Goal: Information Seeking & Learning: Learn about a topic

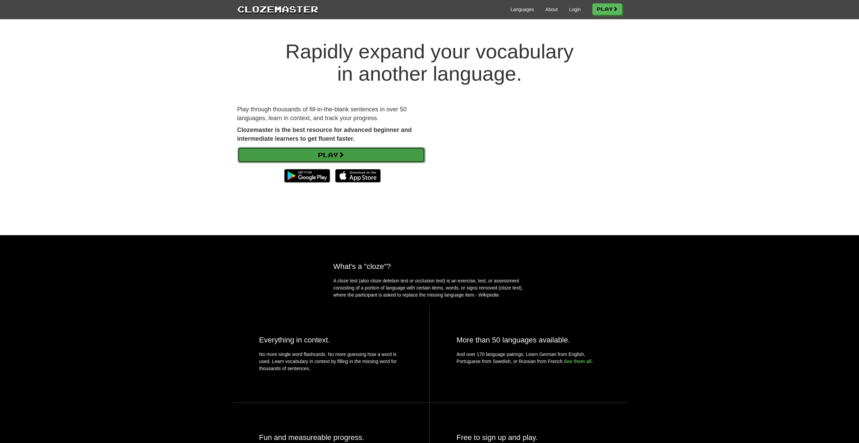
click at [307, 162] on link "Play" at bounding box center [331, 155] width 187 height 16
click at [569, 9] on div "Languages About Login Play" at bounding box center [470, 9] width 304 height 12
click at [570, 9] on link "Login" at bounding box center [574, 9] width 11 height 7
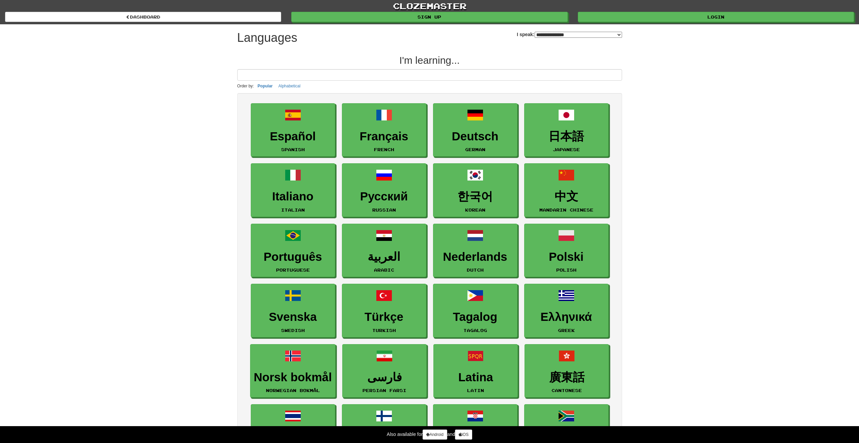
select select "*******"
drag, startPoint x: 590, startPoint y: 93, endPoint x: 604, endPoint y: 88, distance: 14.8
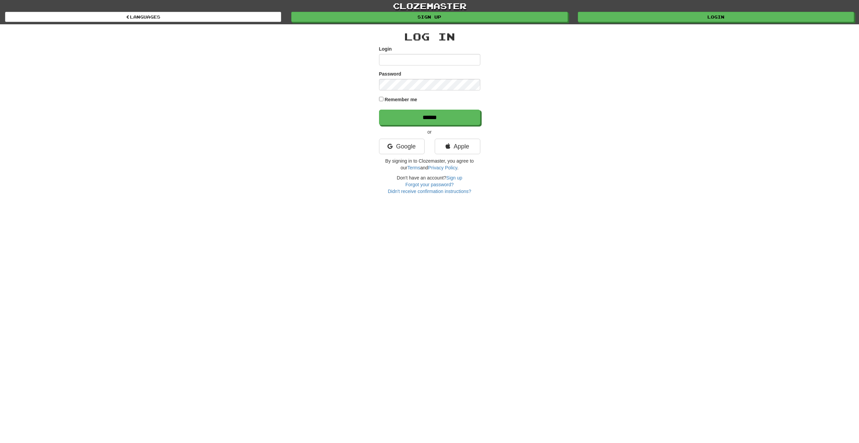
type input "**********"
click at [400, 119] on input "******" at bounding box center [430, 118] width 101 height 16
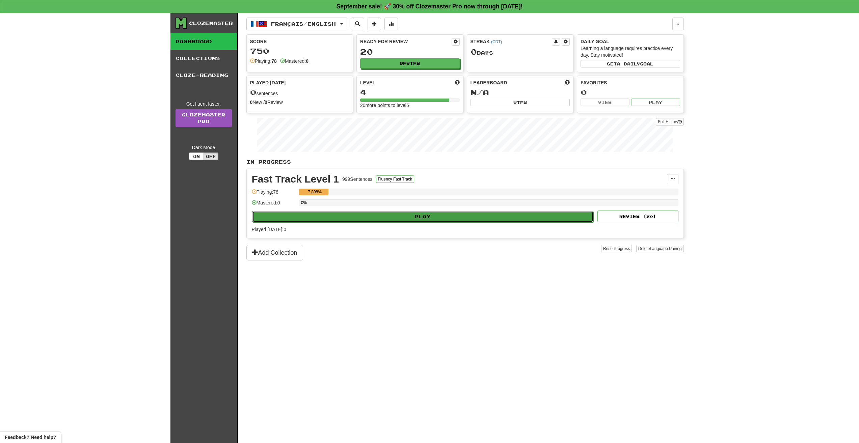
click at [354, 215] on button "Play" at bounding box center [423, 216] width 342 height 11
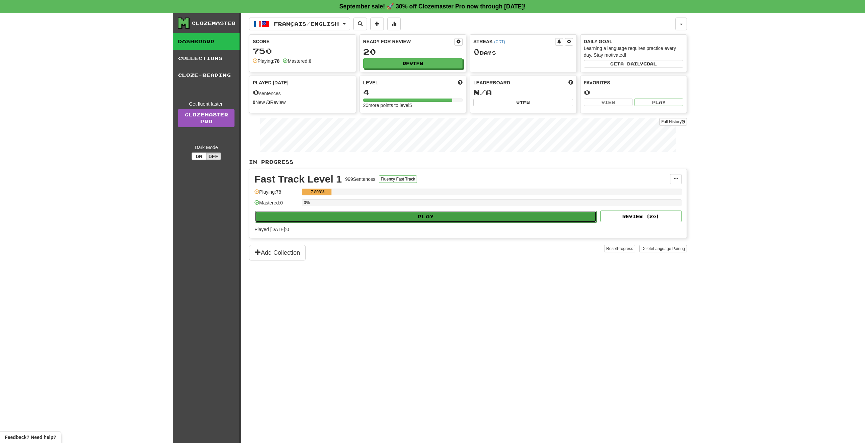
select select "**"
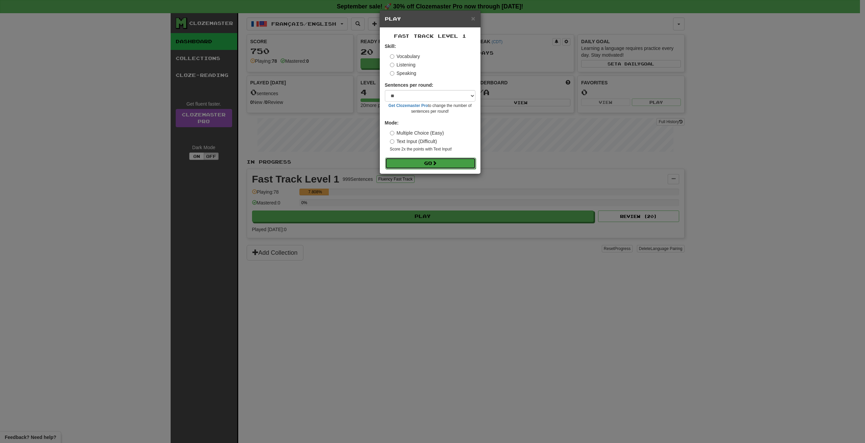
click at [421, 163] on button "Go" at bounding box center [430, 163] width 91 height 11
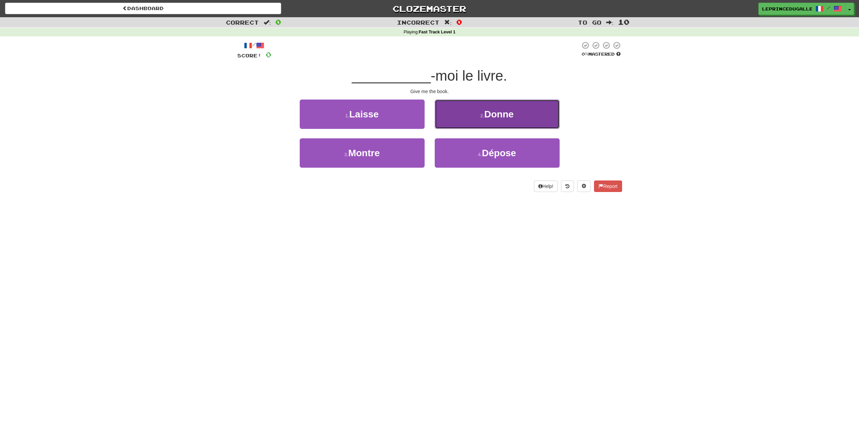
click at [467, 122] on button "2 . Donne" at bounding box center [497, 114] width 125 height 29
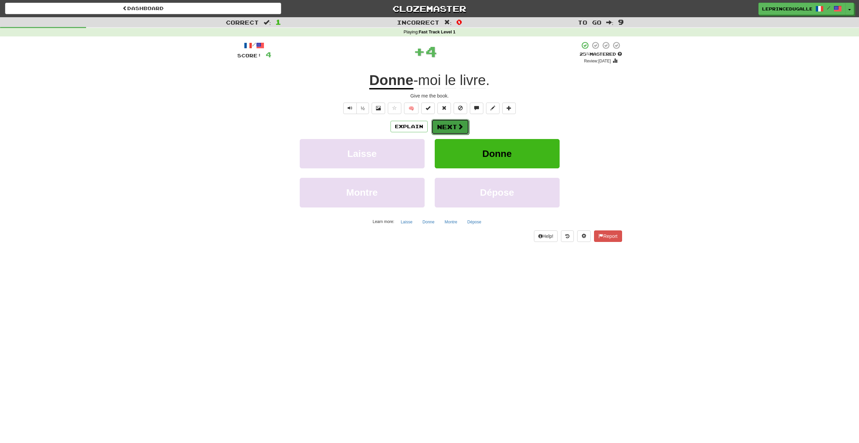
click at [445, 127] on button "Next" at bounding box center [451, 127] width 38 height 16
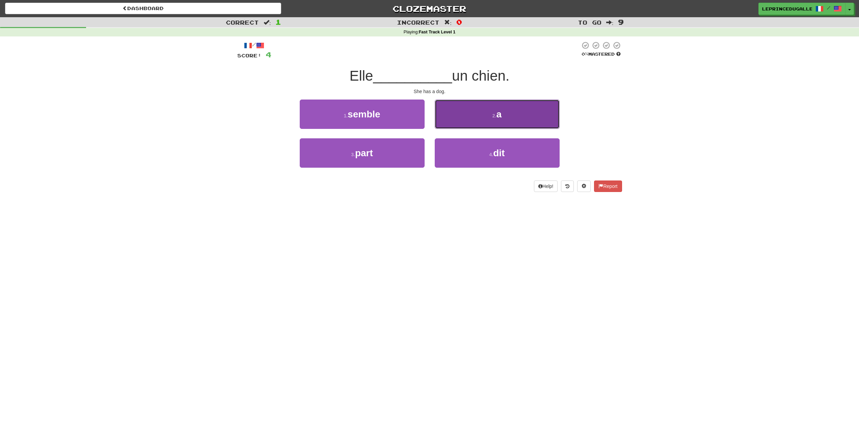
click at [454, 128] on button "2 . a" at bounding box center [497, 114] width 125 height 29
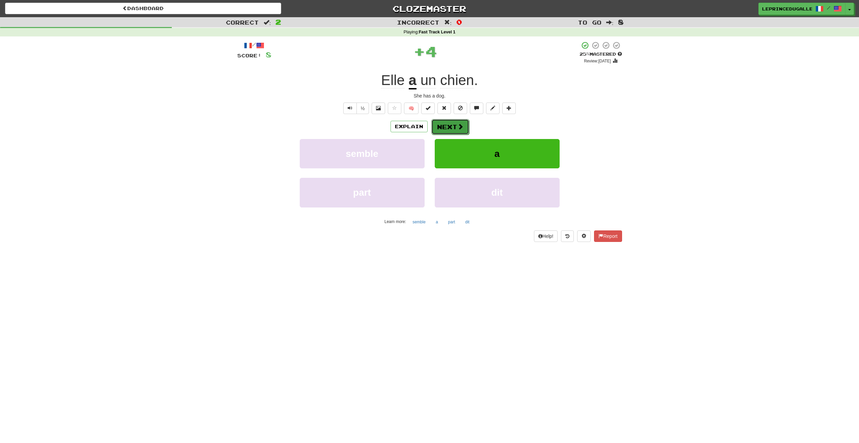
click at [448, 130] on button "Next" at bounding box center [451, 127] width 38 height 16
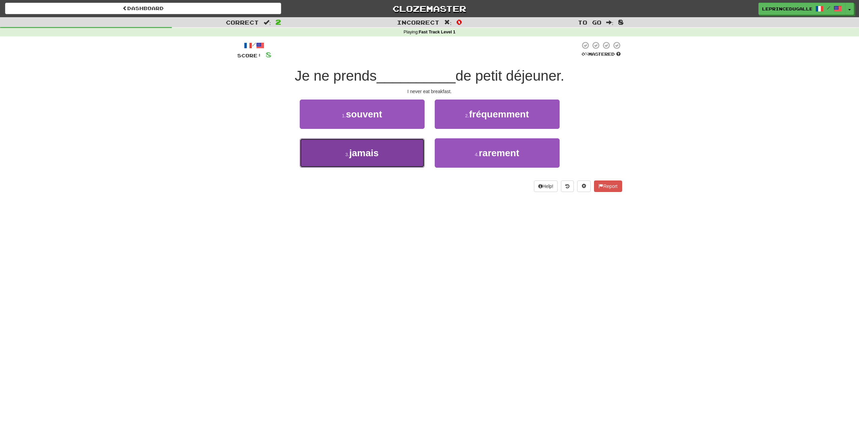
click at [370, 161] on button "3 . jamais" at bounding box center [362, 152] width 125 height 29
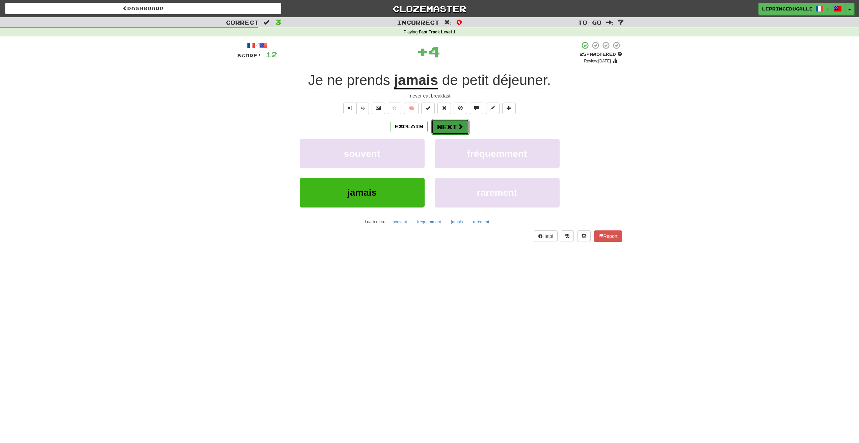
click at [442, 128] on button "Next" at bounding box center [451, 127] width 38 height 16
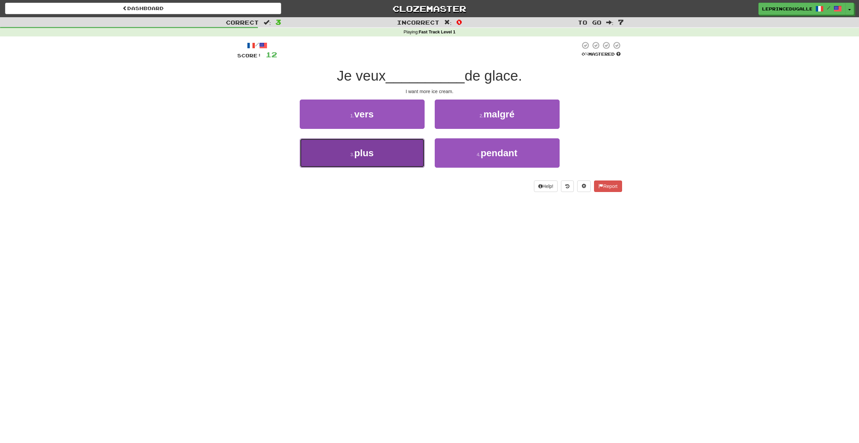
click at [407, 144] on button "3 . plus" at bounding box center [362, 152] width 125 height 29
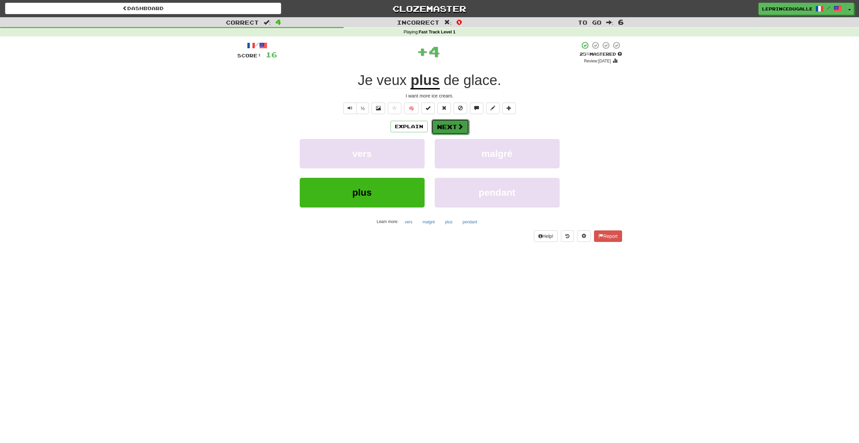
click at [453, 127] on button "Next" at bounding box center [451, 127] width 38 height 16
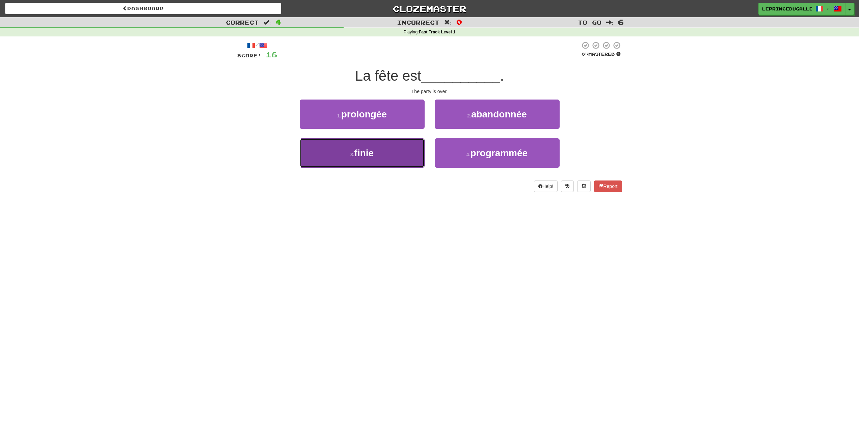
click at [332, 148] on button "3 . finie" at bounding box center [362, 152] width 125 height 29
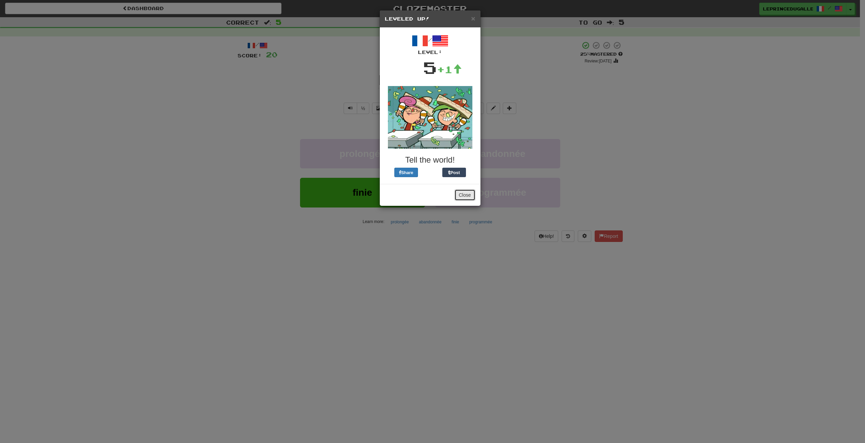
click at [471, 196] on button "Close" at bounding box center [464, 194] width 21 height 11
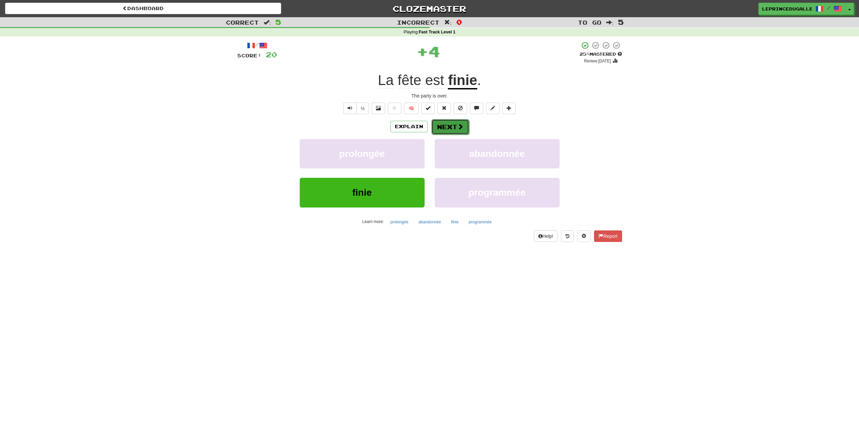
click at [440, 124] on button "Next" at bounding box center [451, 127] width 38 height 16
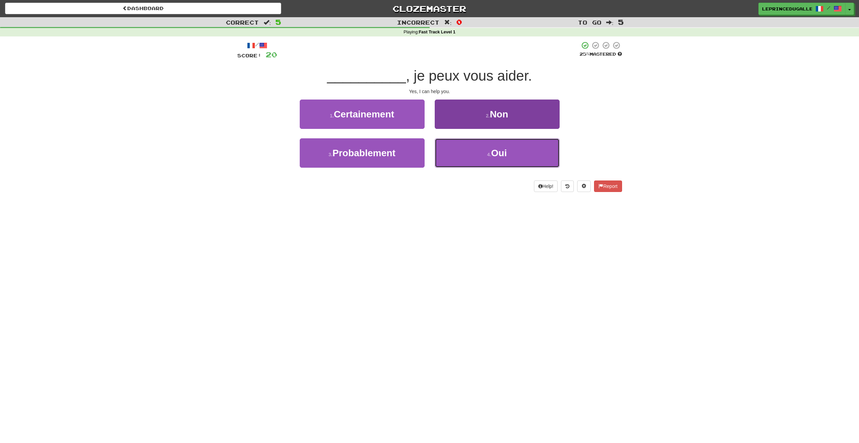
drag, startPoint x: 479, startPoint y: 149, endPoint x: 473, endPoint y: 146, distance: 5.9
click at [479, 149] on button "4 . Oui" at bounding box center [497, 152] width 125 height 29
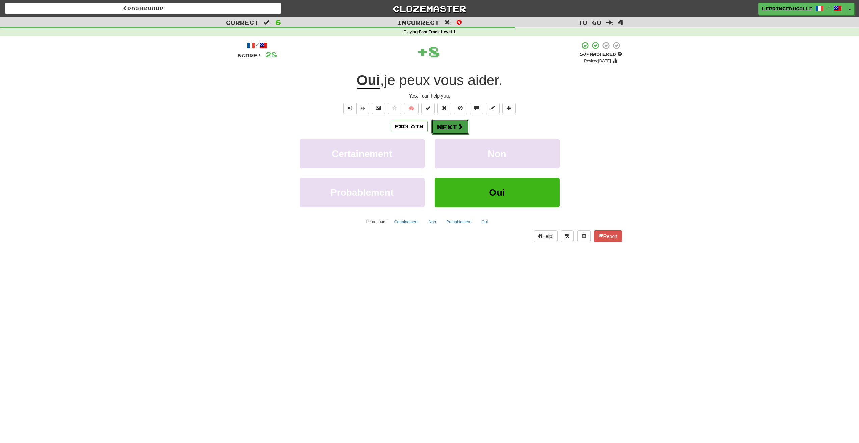
click at [450, 129] on button "Next" at bounding box center [451, 127] width 38 height 16
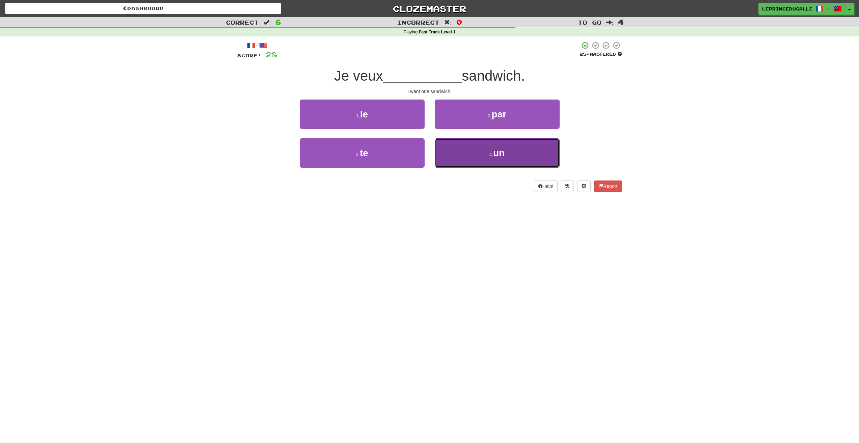
click at [478, 149] on button "4 . un" at bounding box center [497, 152] width 125 height 29
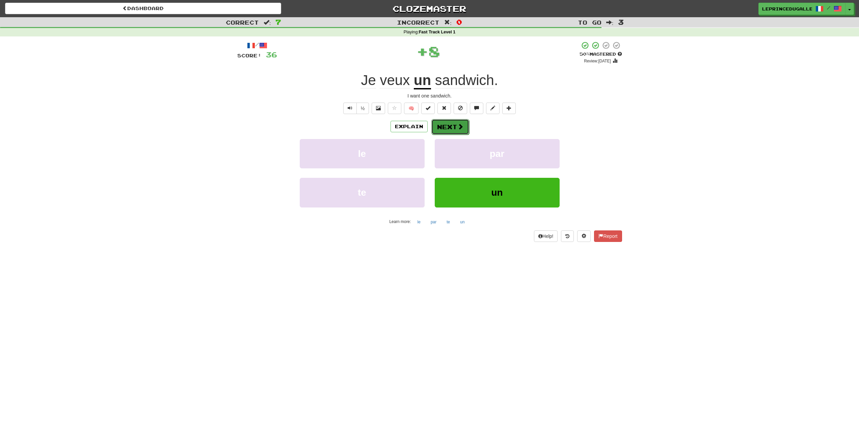
click at [454, 124] on button "Next" at bounding box center [451, 127] width 38 height 16
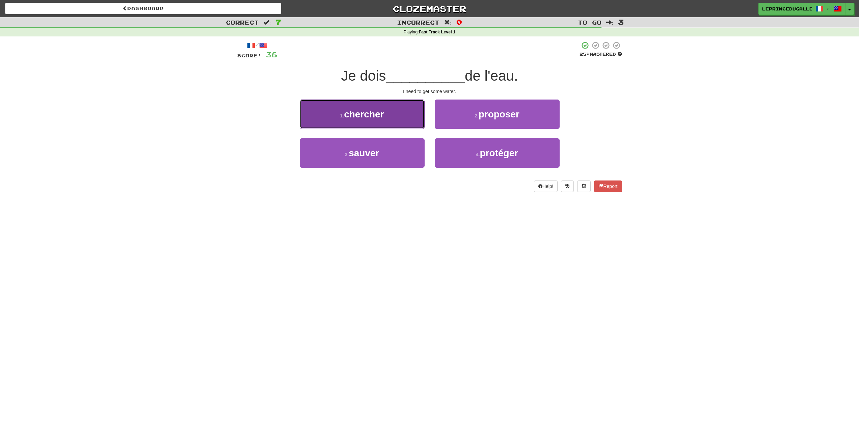
click at [333, 120] on button "1 . chercher" at bounding box center [362, 114] width 125 height 29
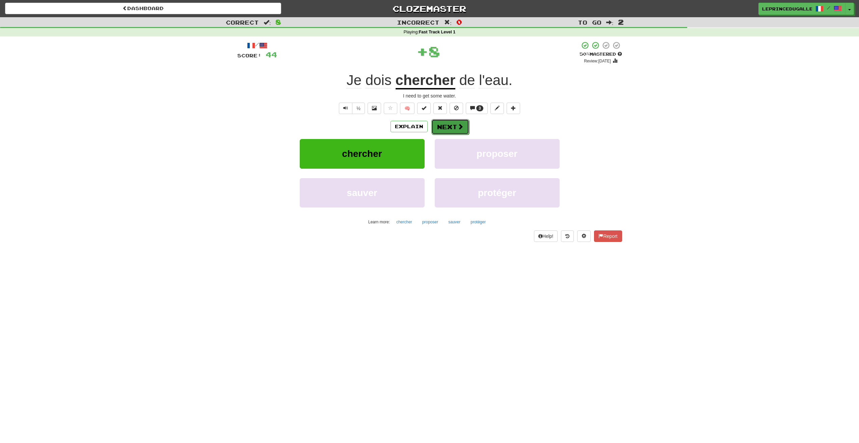
click at [441, 125] on button "Next" at bounding box center [451, 127] width 38 height 16
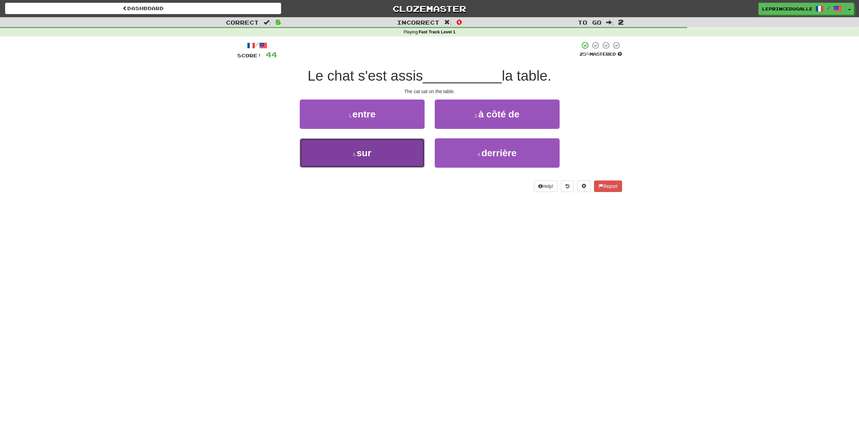
click at [366, 166] on button "3 . sur" at bounding box center [362, 152] width 125 height 29
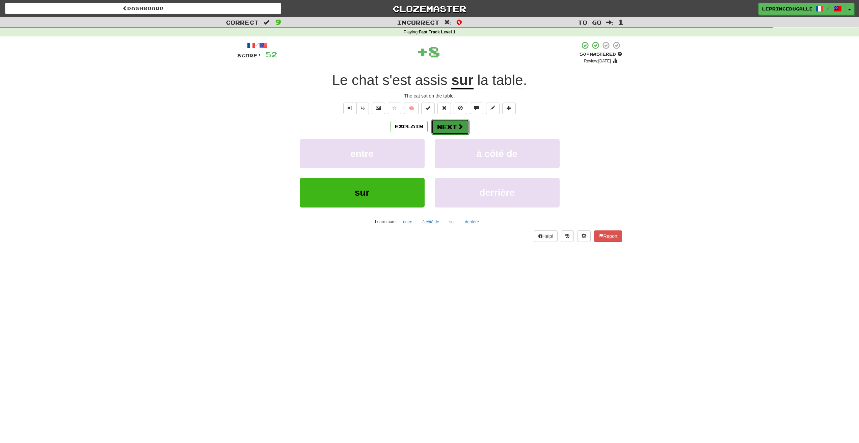
click at [451, 125] on button "Next" at bounding box center [451, 127] width 38 height 16
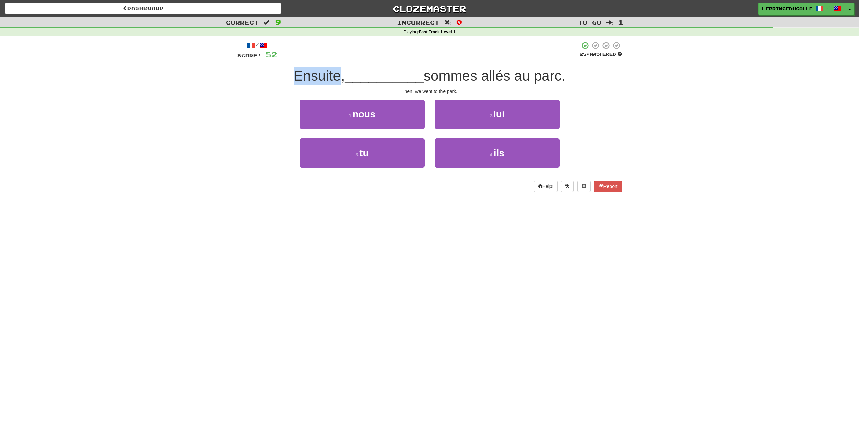
drag, startPoint x: 292, startPoint y: 77, endPoint x: 335, endPoint y: 75, distance: 42.6
click at [335, 75] on span "Ensuite," at bounding box center [319, 76] width 51 height 16
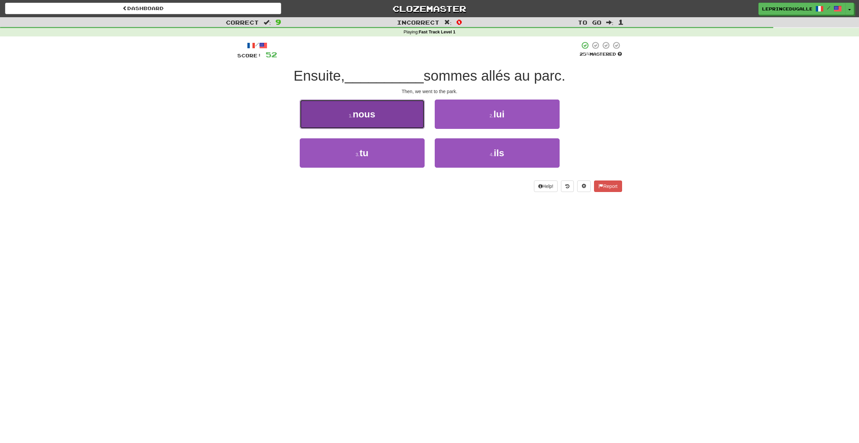
click at [353, 108] on button "1 . nous" at bounding box center [362, 114] width 125 height 29
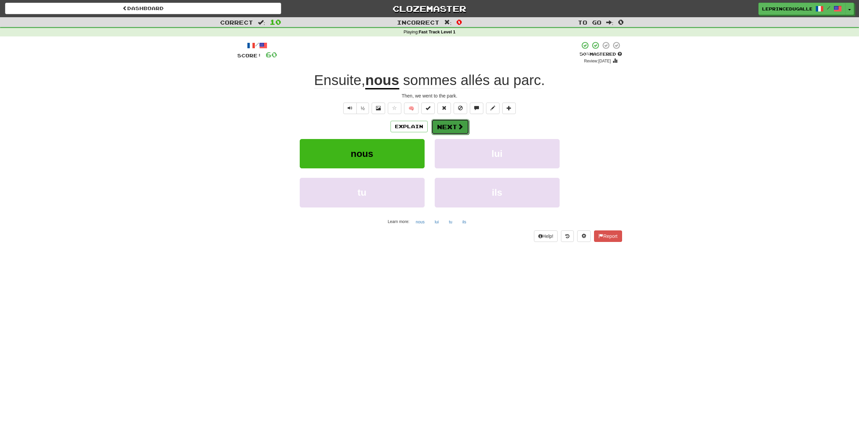
click at [444, 125] on button "Next" at bounding box center [451, 127] width 38 height 16
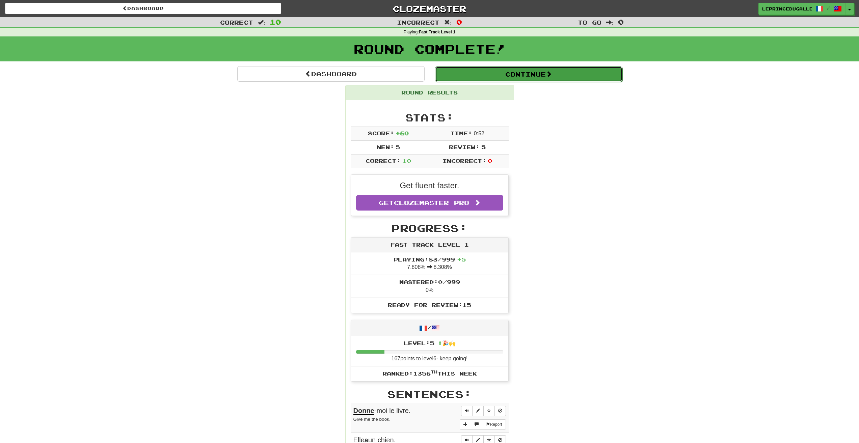
click at [484, 80] on button "Continue" at bounding box center [528, 75] width 187 height 16
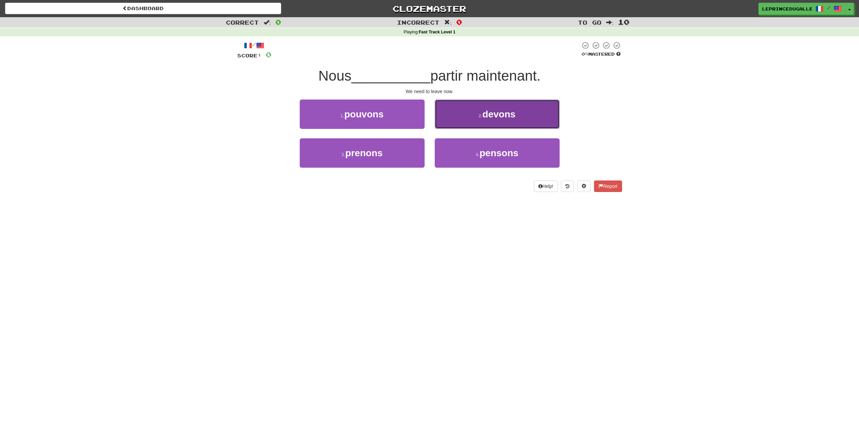
click at [488, 118] on span "devons" at bounding box center [499, 114] width 33 height 10
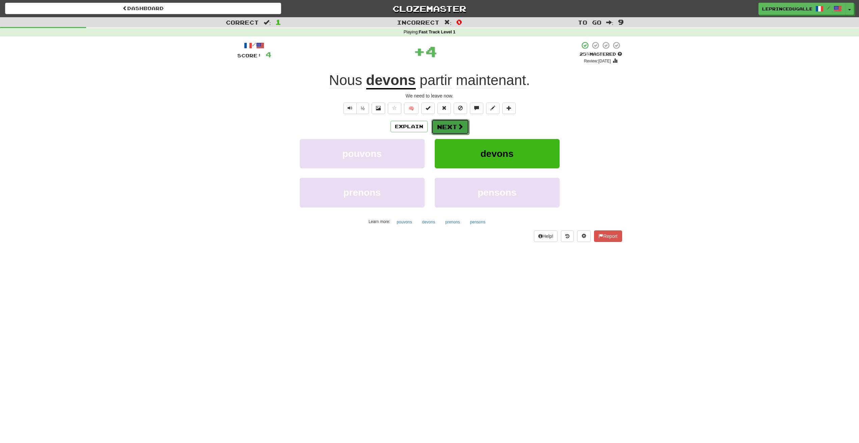
click at [460, 126] on span at bounding box center [461, 127] width 6 height 6
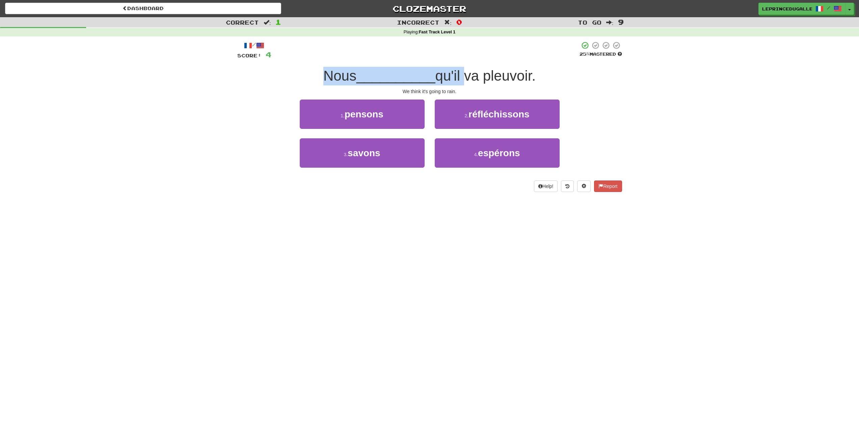
drag, startPoint x: 324, startPoint y: 83, endPoint x: 470, endPoint y: 75, distance: 146.1
click at [468, 75] on div "Nous __________ qu'il va pleuvoir." at bounding box center [429, 76] width 385 height 19
click at [493, 77] on span "qu'il va pleuvoir." at bounding box center [486, 76] width 101 height 16
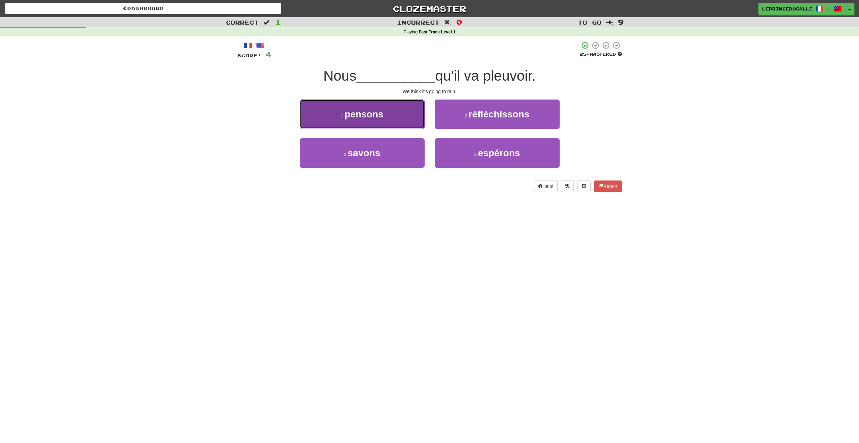
click at [384, 118] on span "pensons" at bounding box center [364, 114] width 39 height 10
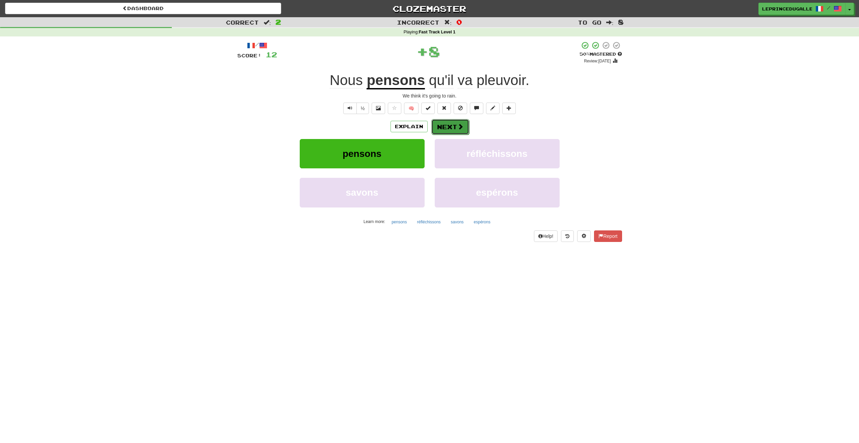
click at [443, 124] on button "Next" at bounding box center [451, 127] width 38 height 16
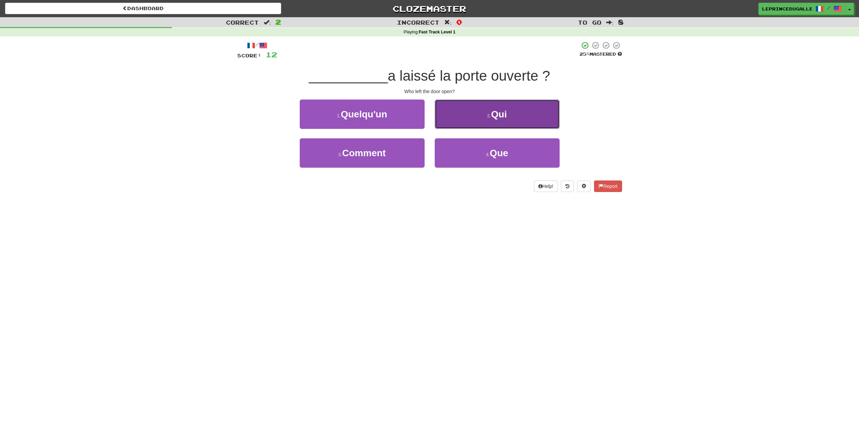
click at [445, 119] on button "2 . Qui" at bounding box center [497, 114] width 125 height 29
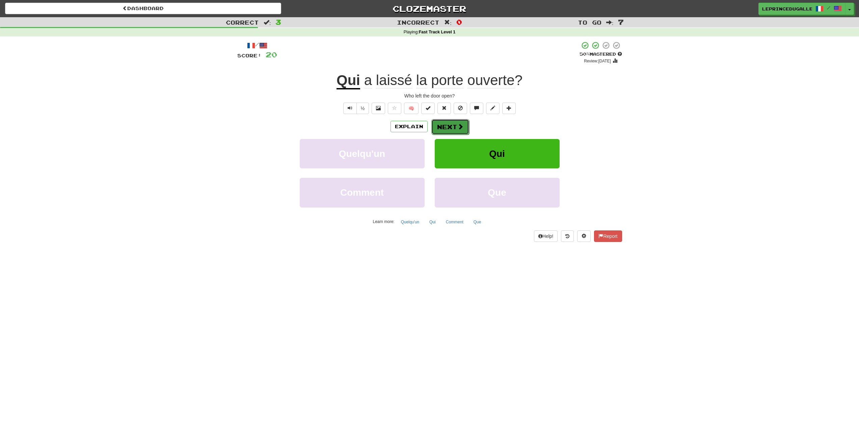
click at [441, 130] on button "Next" at bounding box center [451, 127] width 38 height 16
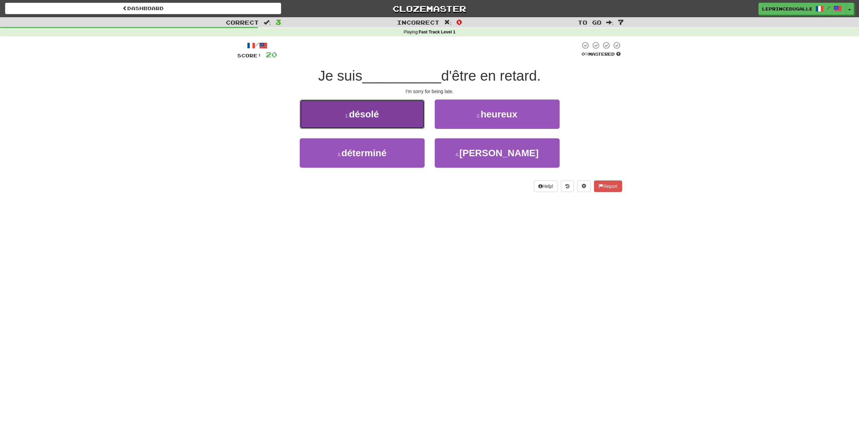
click at [319, 118] on button "1 . désolé" at bounding box center [362, 114] width 125 height 29
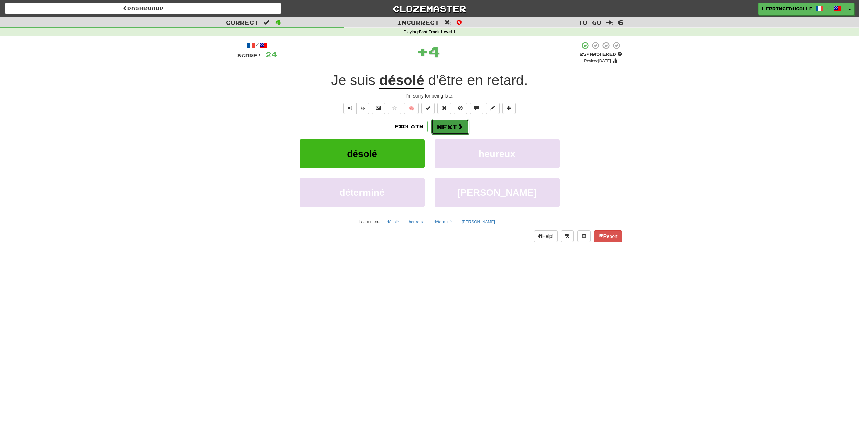
click at [452, 129] on button "Next" at bounding box center [451, 127] width 38 height 16
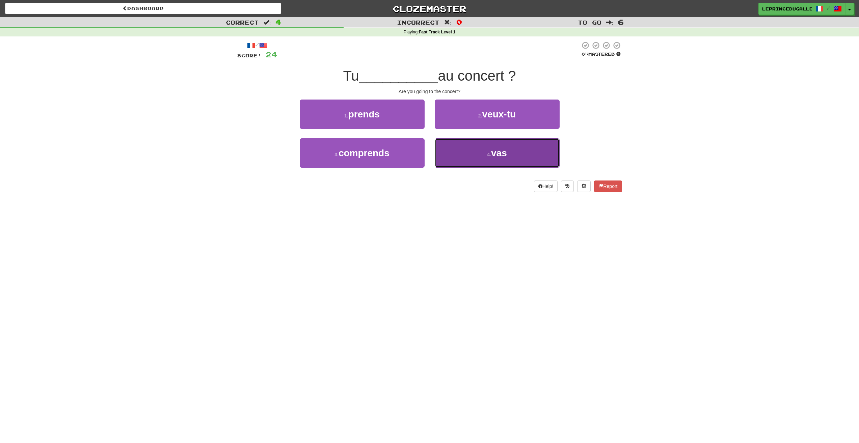
click at [476, 161] on button "4 . vas" at bounding box center [497, 152] width 125 height 29
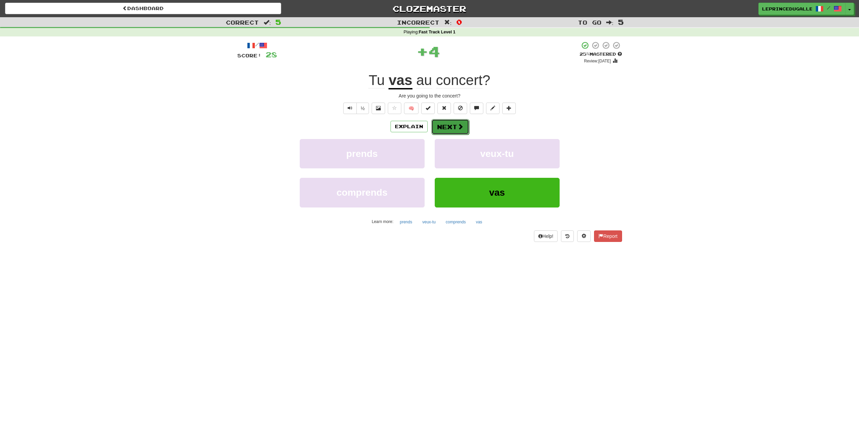
click at [460, 126] on span at bounding box center [461, 127] width 6 height 6
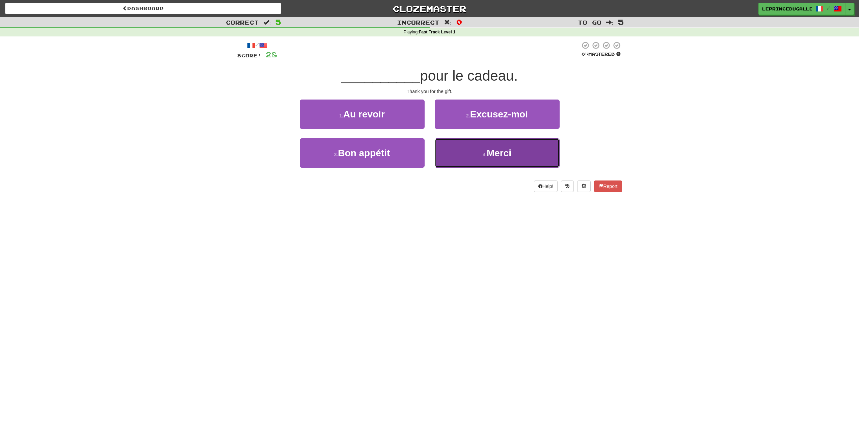
click at [462, 163] on button "4 . Merci" at bounding box center [497, 152] width 125 height 29
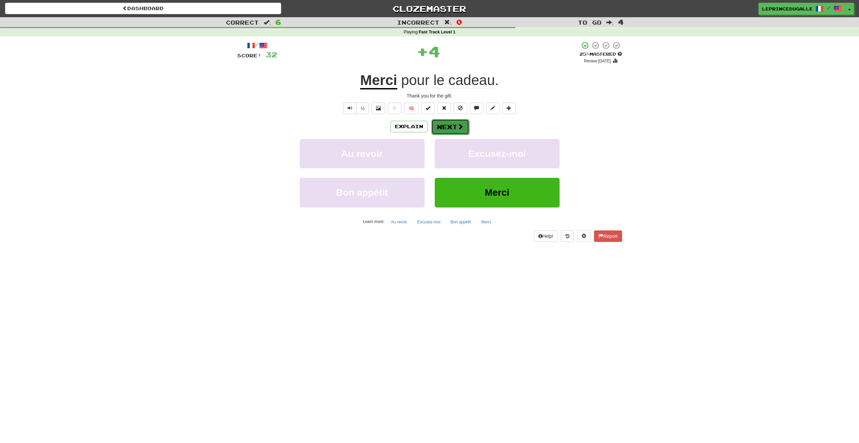
click at [460, 126] on span at bounding box center [461, 127] width 6 height 6
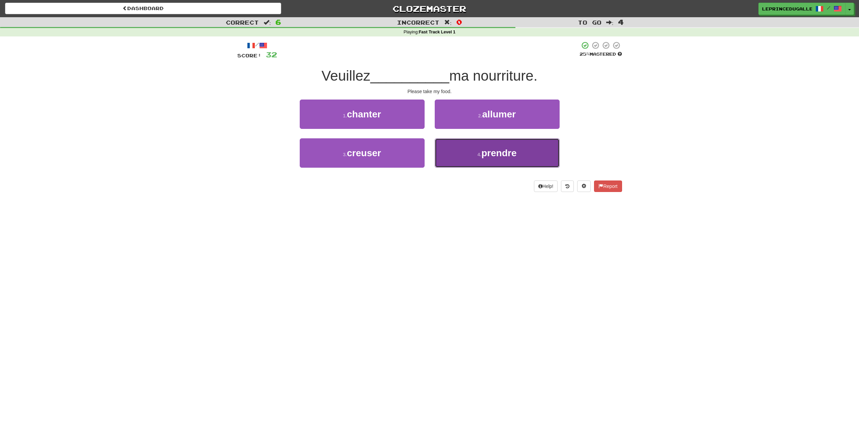
click at [450, 156] on button "4 . prendre" at bounding box center [497, 152] width 125 height 29
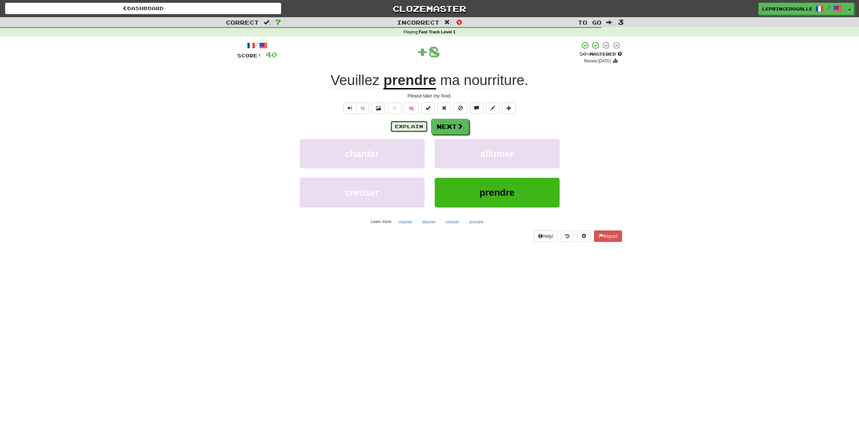
click at [417, 130] on button "Explain" at bounding box center [409, 126] width 37 height 11
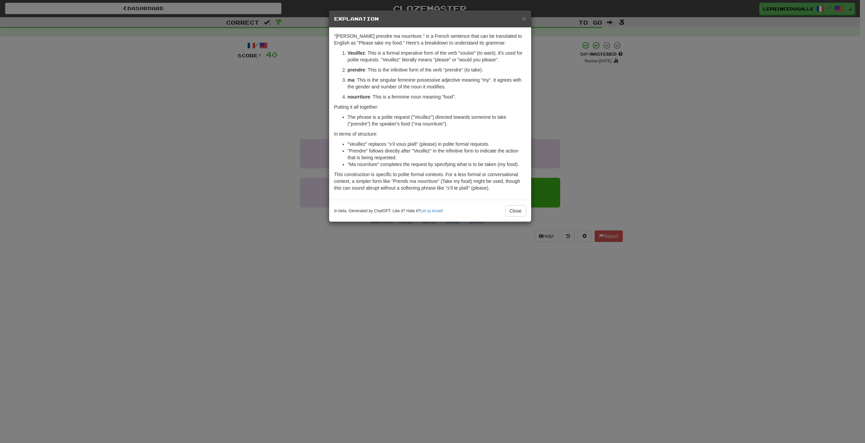
click at [516, 219] on div "In beta. Generated by ChatGPT. Like it? Hate it? Let us know ! Close" at bounding box center [430, 211] width 202 height 22
click at [515, 213] on button "Close" at bounding box center [515, 210] width 21 height 11
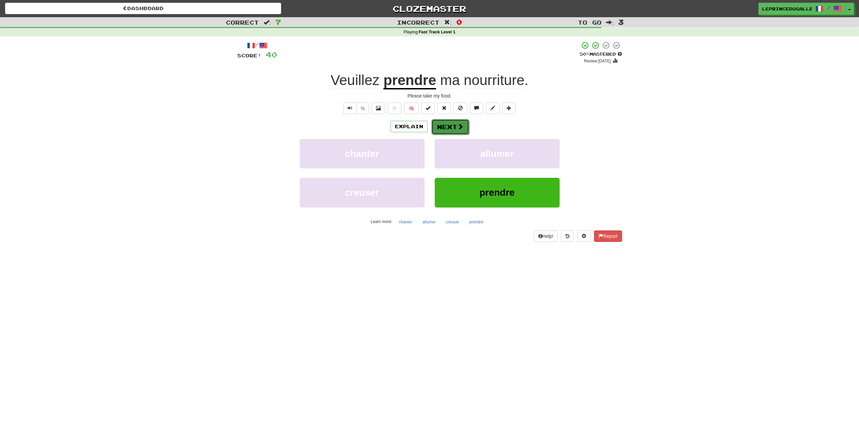
click at [446, 129] on button "Next" at bounding box center [451, 127] width 38 height 16
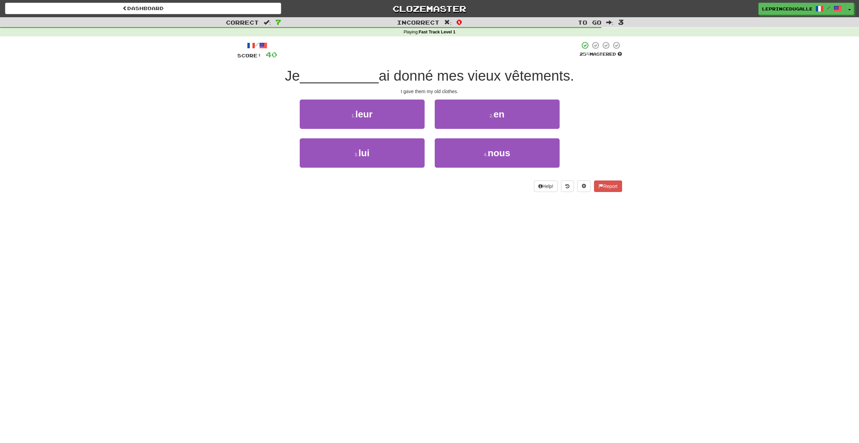
click at [240, 163] on div "3 . lui 4 . nous" at bounding box center [429, 157] width 405 height 39
drag, startPoint x: 473, startPoint y: 76, endPoint x: 571, endPoint y: 74, distance: 97.3
click at [572, 74] on span "ai donné mes vieux vêtements." at bounding box center [477, 76] width 196 height 16
click at [481, 90] on div "I gave them my old clothes." at bounding box center [429, 91] width 385 height 7
drag, startPoint x: 470, startPoint y: 76, endPoint x: 447, endPoint y: 81, distance: 22.8
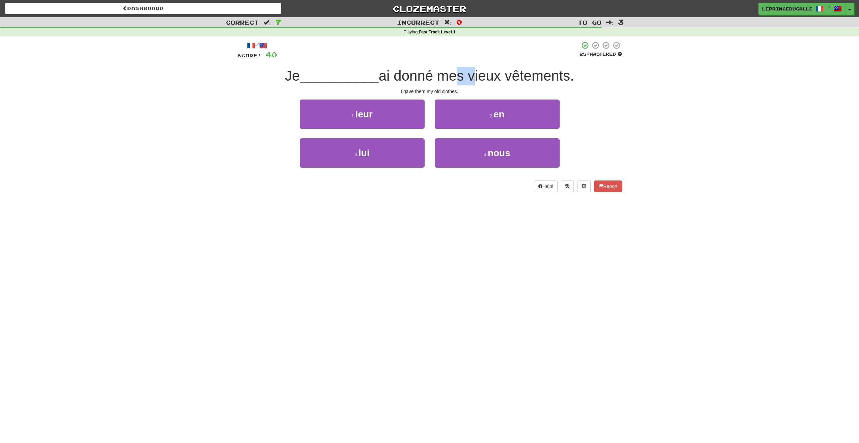
click at [447, 81] on span "ai donné mes vieux vêtements." at bounding box center [477, 76] width 196 height 16
drag, startPoint x: 440, startPoint y: 82, endPoint x: 416, endPoint y: 82, distance: 24.0
click at [440, 83] on span "ai donné mes vieux vêtements." at bounding box center [477, 76] width 196 height 16
drag, startPoint x: 390, startPoint y: 79, endPoint x: 394, endPoint y: 77, distance: 4.5
click at [394, 78] on span "ai donné mes vieux vêtements." at bounding box center [477, 76] width 196 height 16
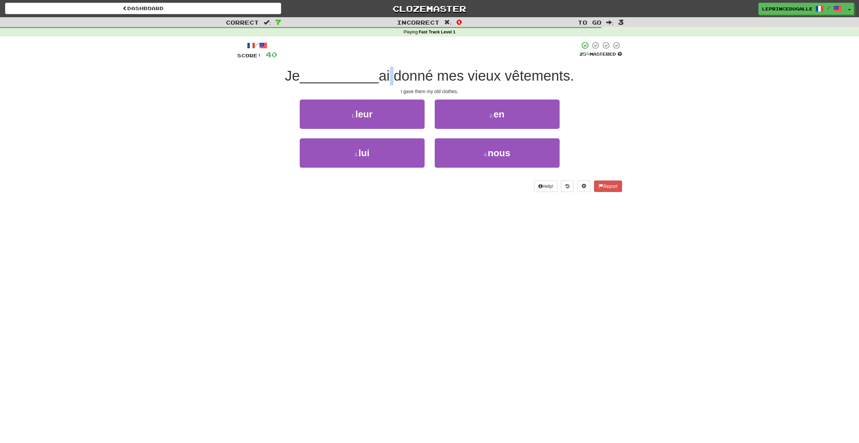
click at [392, 77] on span "ai donné mes vieux vêtements." at bounding box center [477, 76] width 196 height 16
drag, startPoint x: 385, startPoint y: 76, endPoint x: 437, endPoint y: 73, distance: 51.4
click at [437, 73] on span "ai donné mes vieux vêtements." at bounding box center [477, 76] width 196 height 16
drag, startPoint x: 436, startPoint y: 84, endPoint x: 430, endPoint y: 87, distance: 7.3
click at [436, 84] on div "Je __________ ai donné mes vieux vêtements." at bounding box center [429, 76] width 385 height 19
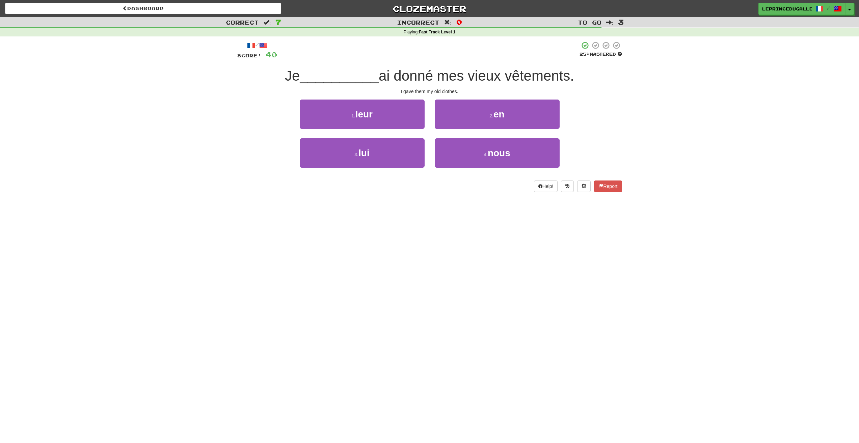
click at [404, 97] on div "/ Score: 40 25 % Mastered Je __________ ai donné mes vieux vêtements. I gave th…" at bounding box center [429, 116] width 385 height 151
click at [410, 124] on button "1 . leur" at bounding box center [362, 114] width 125 height 29
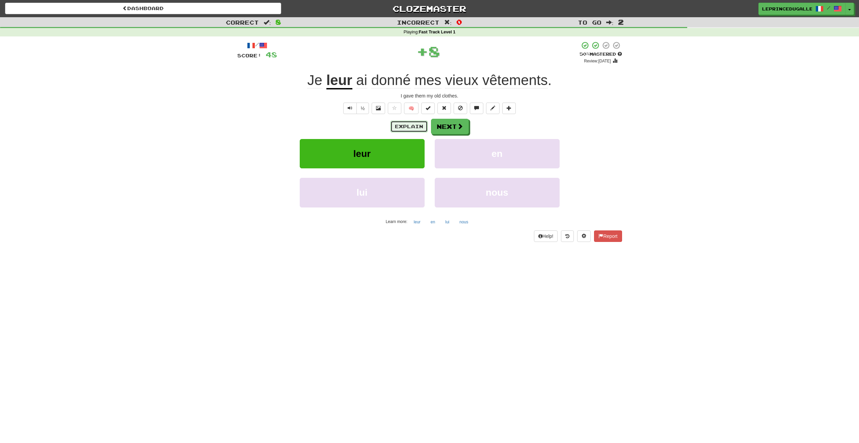
click at [410, 124] on button "Explain" at bounding box center [409, 126] width 37 height 11
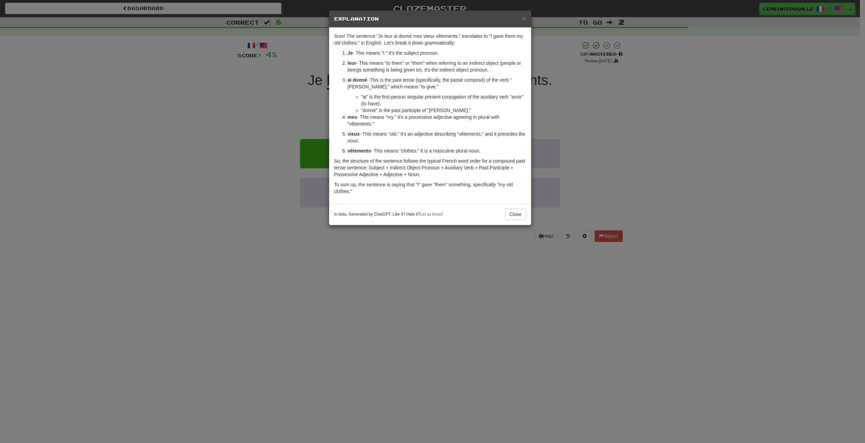
click at [521, 225] on div "× Explanation Sure! The sentence "Je leur ai donné mes vieux vêtements." transl…" at bounding box center [430, 117] width 203 height 215
click at [515, 213] on button "Close" at bounding box center [515, 214] width 21 height 11
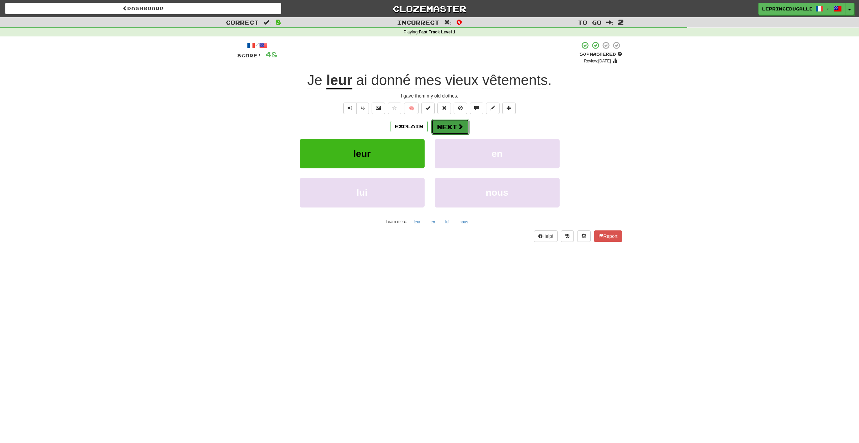
click at [453, 128] on button "Next" at bounding box center [451, 127] width 38 height 16
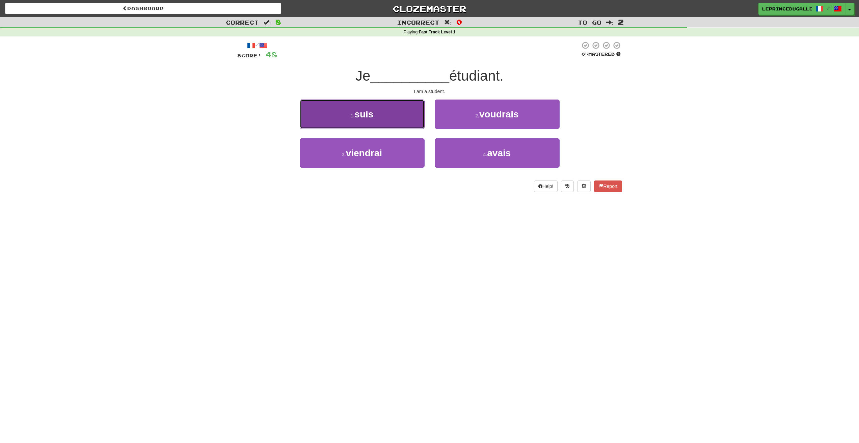
click at [368, 109] on span "suis" at bounding box center [364, 114] width 19 height 10
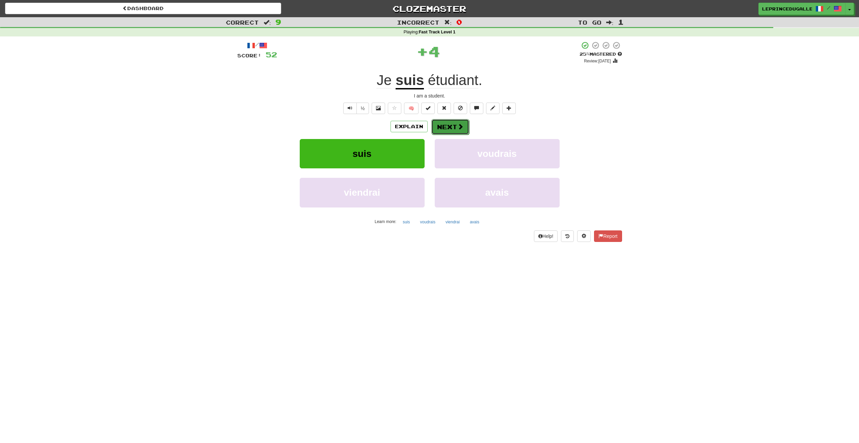
click at [442, 126] on button "Next" at bounding box center [451, 127] width 38 height 16
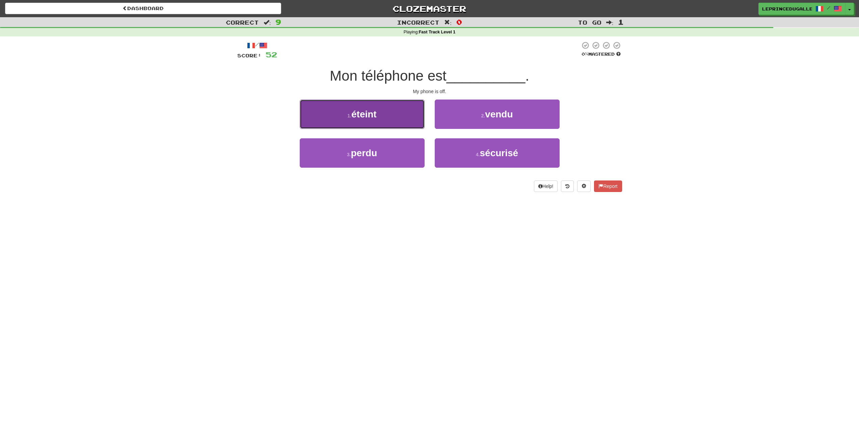
click at [396, 124] on button "1 . éteint" at bounding box center [362, 114] width 125 height 29
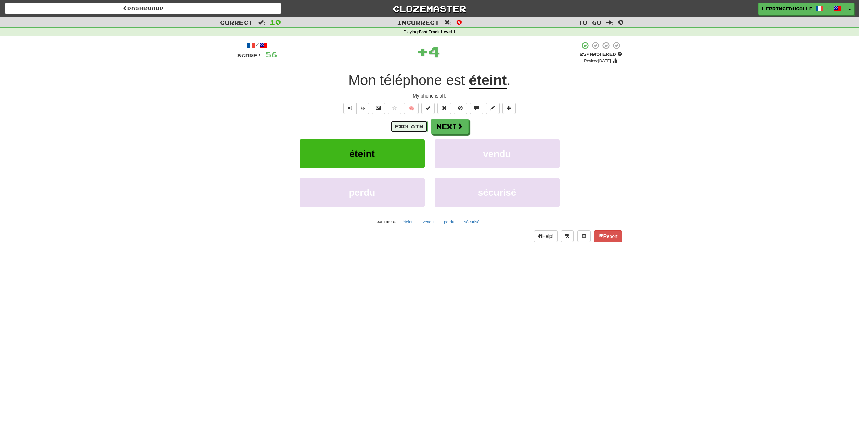
click at [417, 125] on button "Explain" at bounding box center [409, 126] width 37 height 11
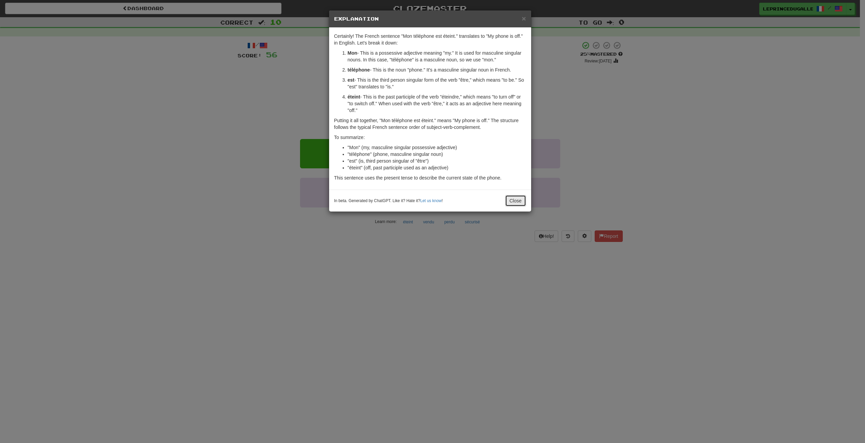
click at [517, 200] on button "Close" at bounding box center [515, 200] width 21 height 11
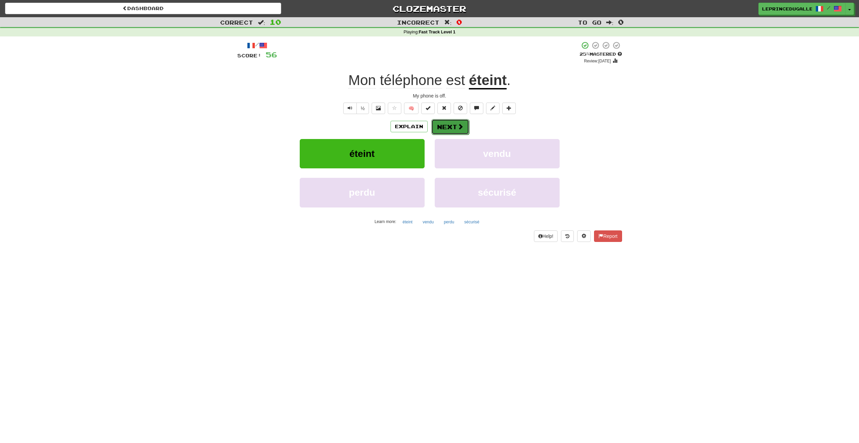
click at [452, 127] on button "Next" at bounding box center [451, 127] width 38 height 16
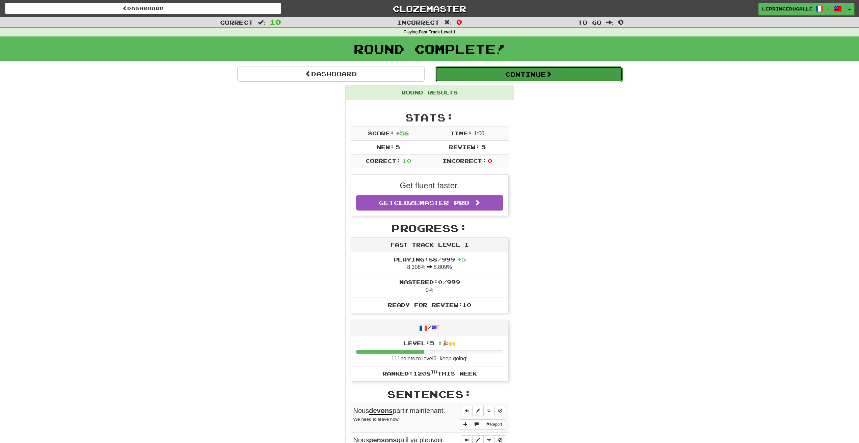
click at [523, 69] on button "Continue" at bounding box center [528, 75] width 187 height 16
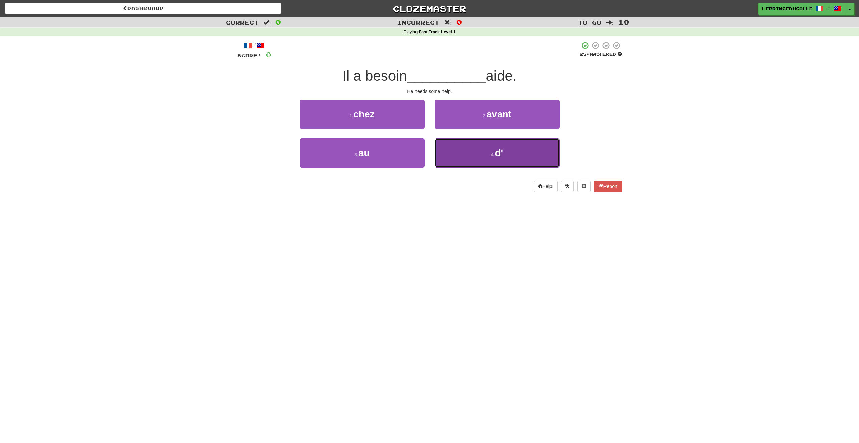
click at [474, 163] on button "4 . d'" at bounding box center [497, 152] width 125 height 29
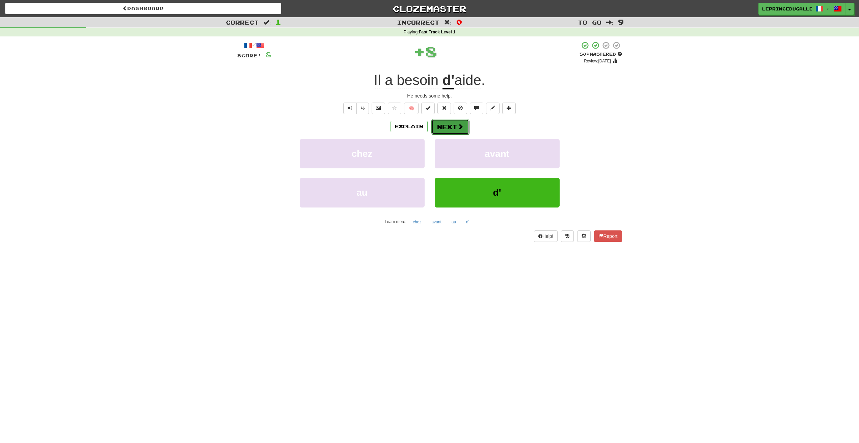
click at [451, 125] on button "Next" at bounding box center [451, 127] width 38 height 16
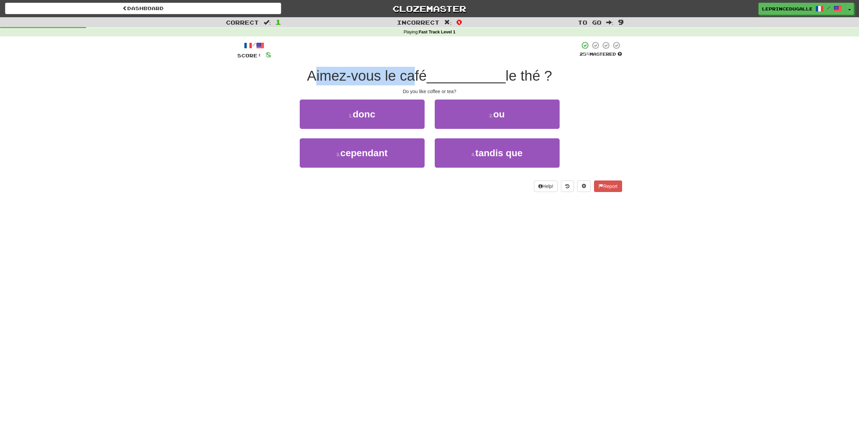
drag, startPoint x: 310, startPoint y: 77, endPoint x: 409, endPoint y: 81, distance: 99.0
click at [409, 81] on span "Aimez-vous le café" at bounding box center [367, 76] width 120 height 16
click at [291, 97] on div "/ Score: 8 25 % Mastered Aimez-vous le café __________ le thé ? Do you like cof…" at bounding box center [429, 116] width 385 height 151
drag, startPoint x: 304, startPoint y: 77, endPoint x: 419, endPoint y: 81, distance: 115.5
click at [419, 79] on span "Aimez-vous le café" at bounding box center [367, 76] width 120 height 16
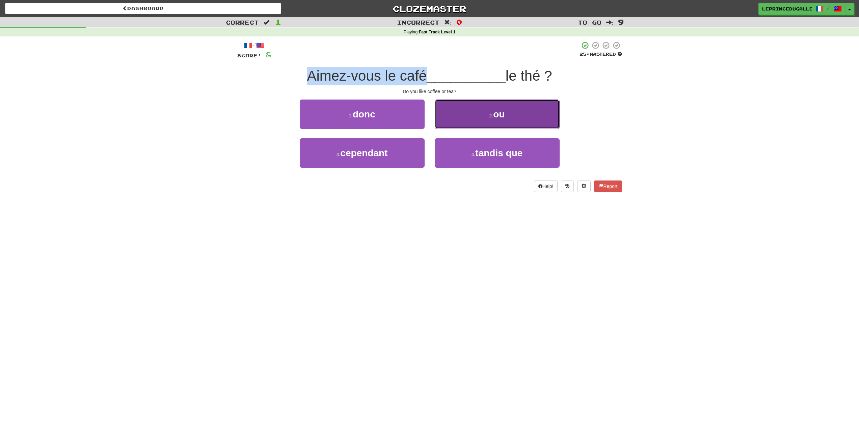
click at [456, 108] on button "2 . ou" at bounding box center [497, 114] width 125 height 29
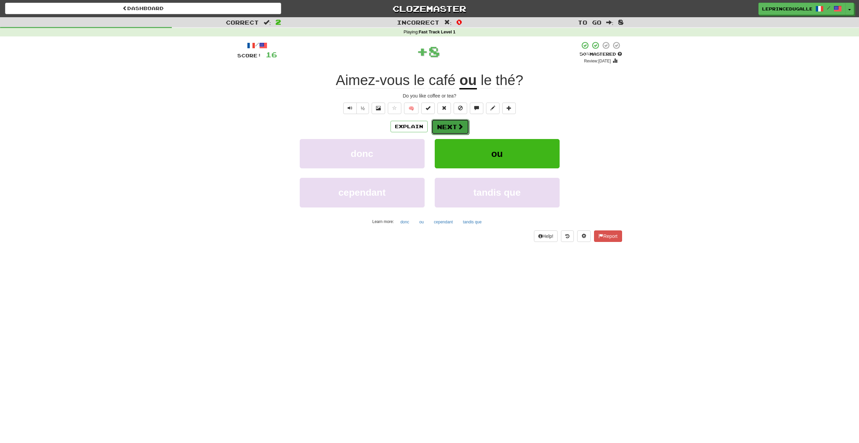
click at [445, 128] on button "Next" at bounding box center [451, 127] width 38 height 16
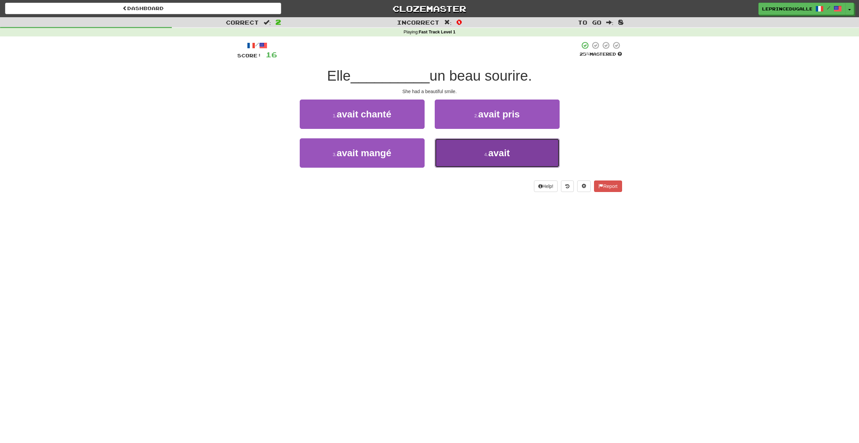
click at [453, 147] on button "4 . avait" at bounding box center [497, 152] width 125 height 29
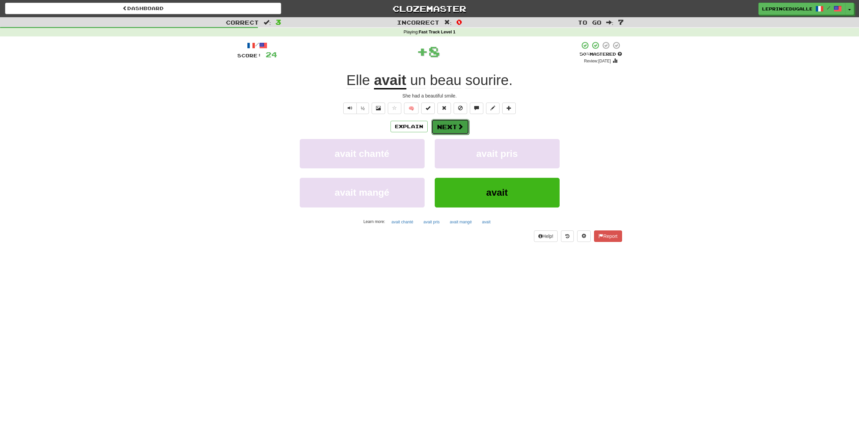
click at [454, 124] on button "Next" at bounding box center [451, 127] width 38 height 16
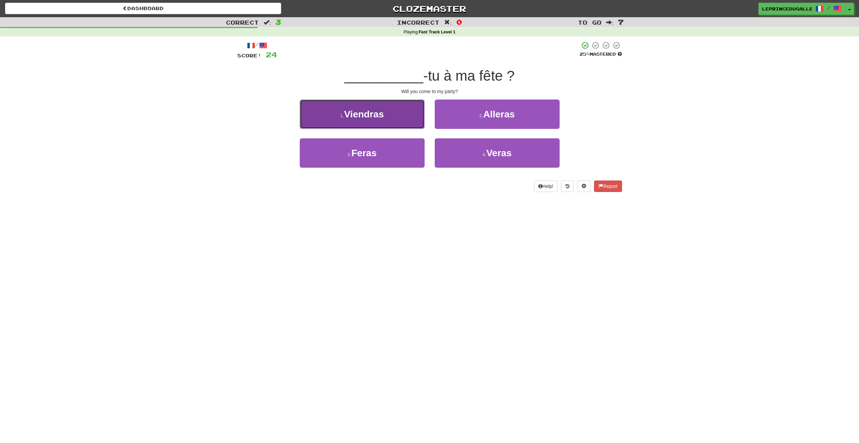
click at [387, 113] on button "1 . Viendras" at bounding box center [362, 114] width 125 height 29
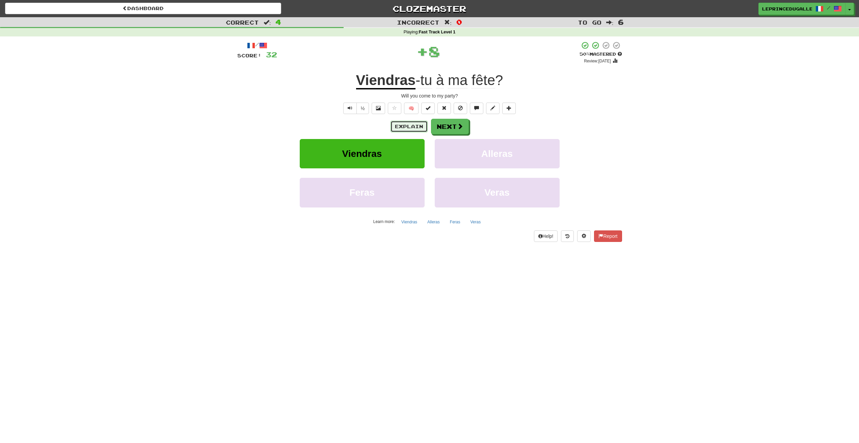
click at [401, 128] on button "Explain" at bounding box center [409, 126] width 37 height 11
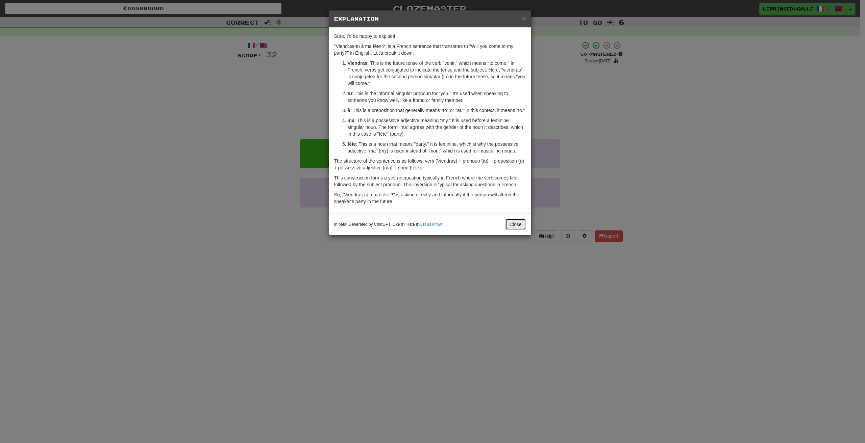
click at [506, 225] on button "Close" at bounding box center [515, 224] width 21 height 11
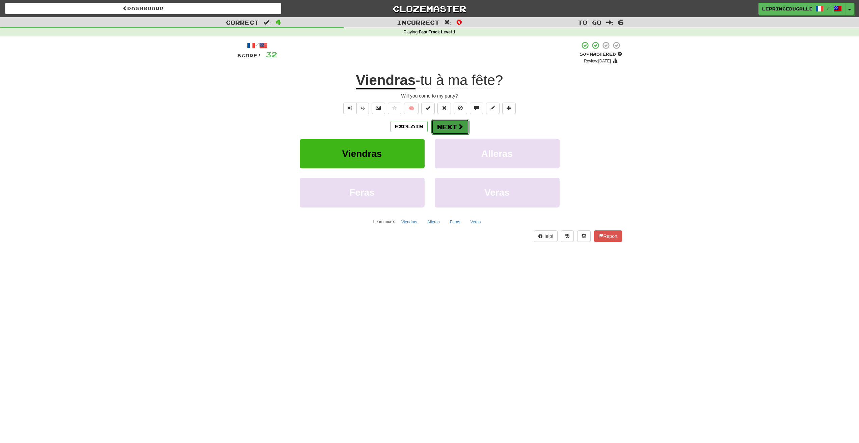
click at [458, 125] on span at bounding box center [461, 127] width 6 height 6
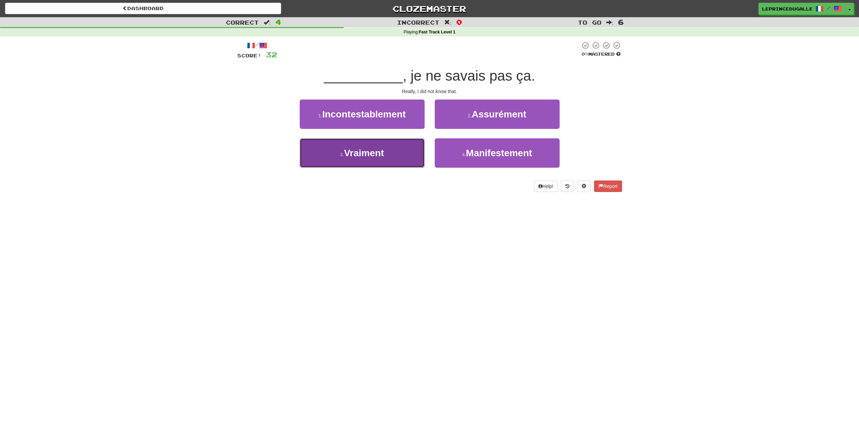
click at [378, 165] on button "3 . Vraiment" at bounding box center [362, 152] width 125 height 29
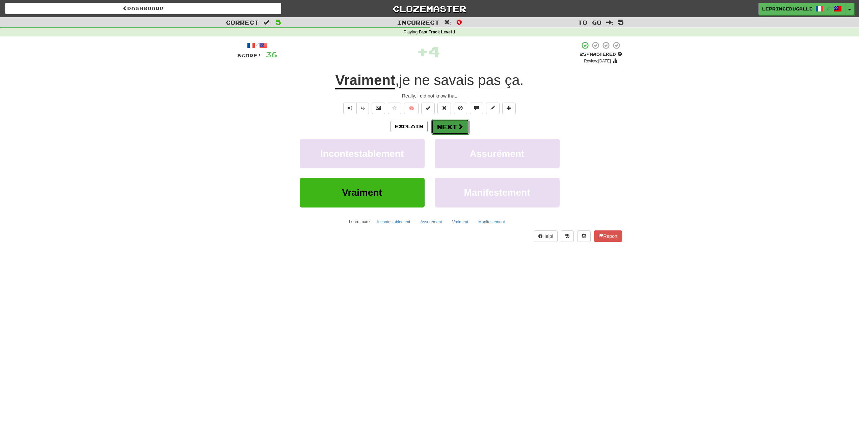
click at [446, 127] on button "Next" at bounding box center [451, 127] width 38 height 16
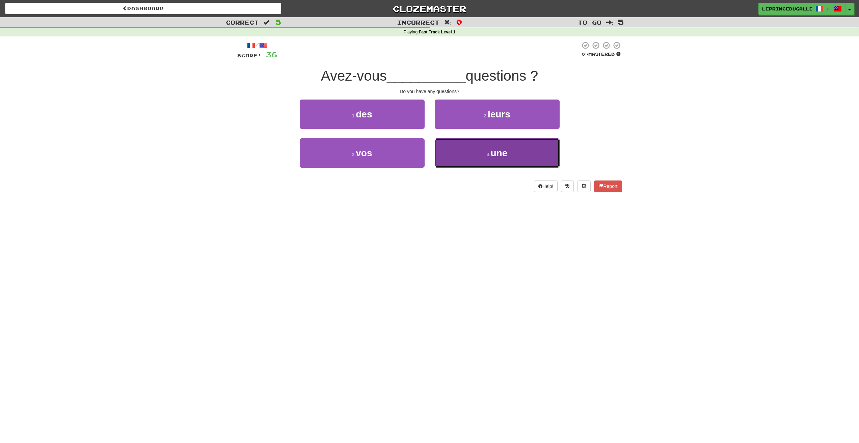
click at [467, 153] on button "4 . une" at bounding box center [497, 152] width 125 height 29
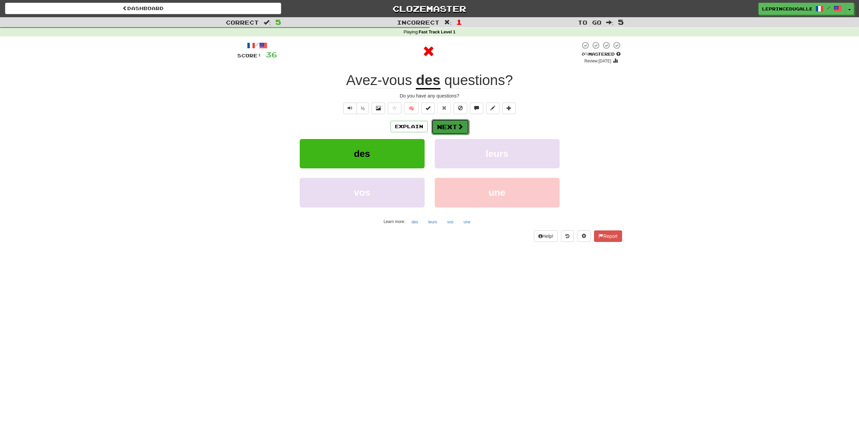
click at [436, 125] on button "Next" at bounding box center [451, 127] width 38 height 16
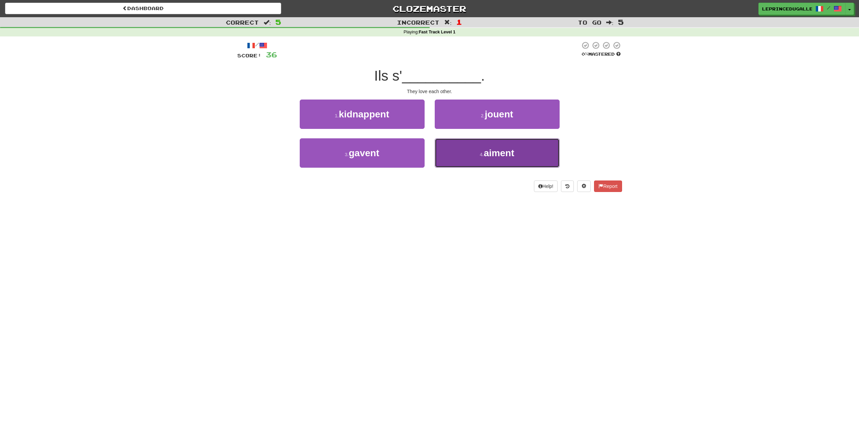
click at [453, 150] on button "4 . aiment" at bounding box center [497, 152] width 125 height 29
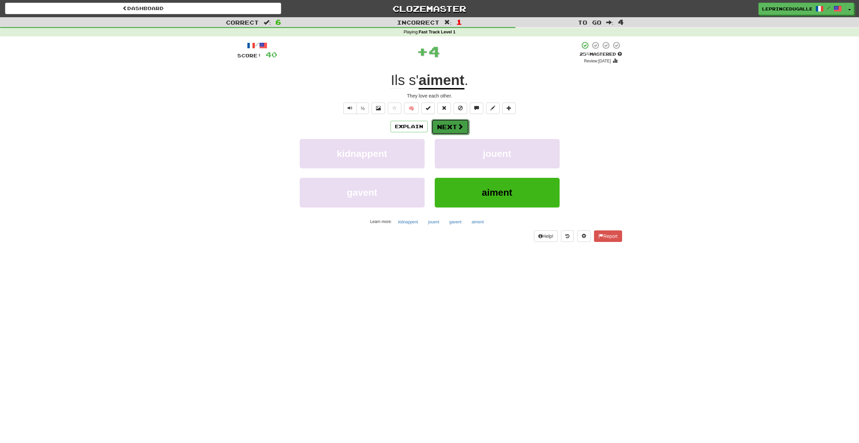
click at [434, 128] on button "Next" at bounding box center [451, 127] width 38 height 16
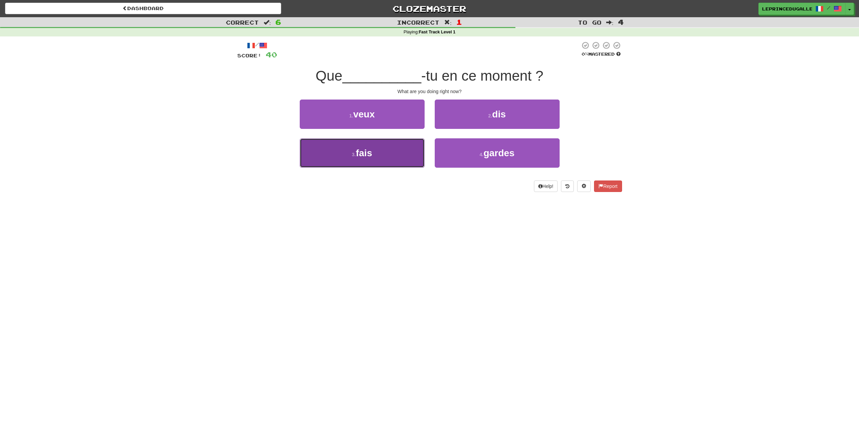
click at [330, 153] on button "3 . fais" at bounding box center [362, 152] width 125 height 29
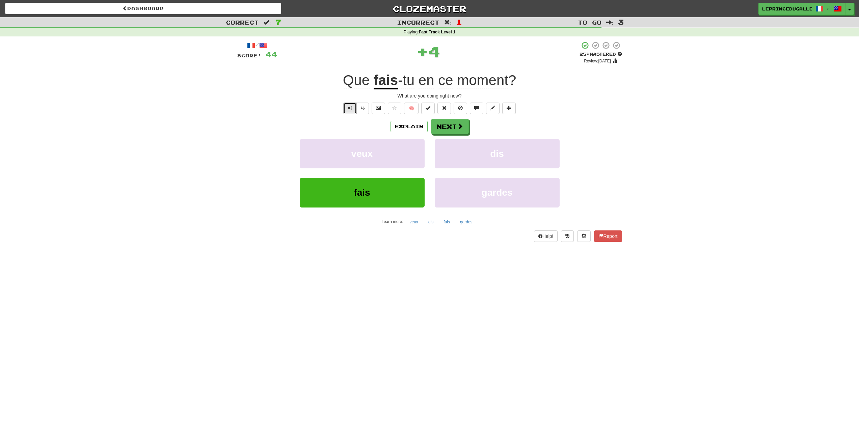
click at [348, 107] on span "Text-to-speech controls" at bounding box center [350, 108] width 5 height 5
click at [351, 106] on span "Text-to-speech controls" at bounding box center [350, 108] width 5 height 5
click at [438, 125] on button "Next" at bounding box center [451, 127] width 38 height 16
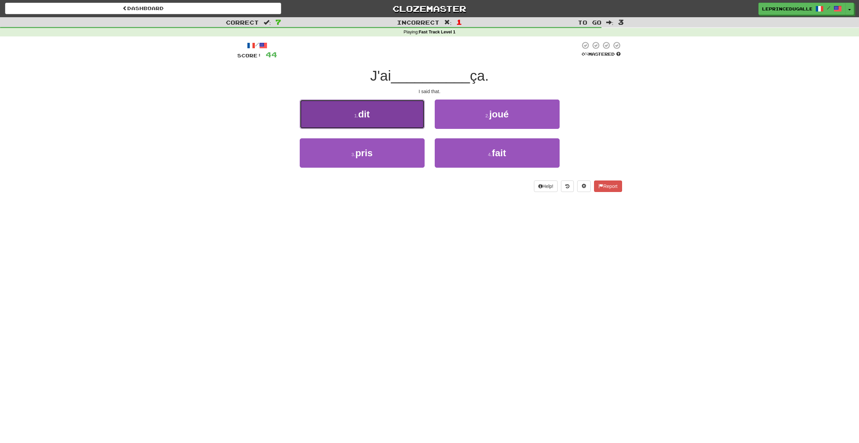
click at [351, 104] on button "1 . dit" at bounding box center [362, 114] width 125 height 29
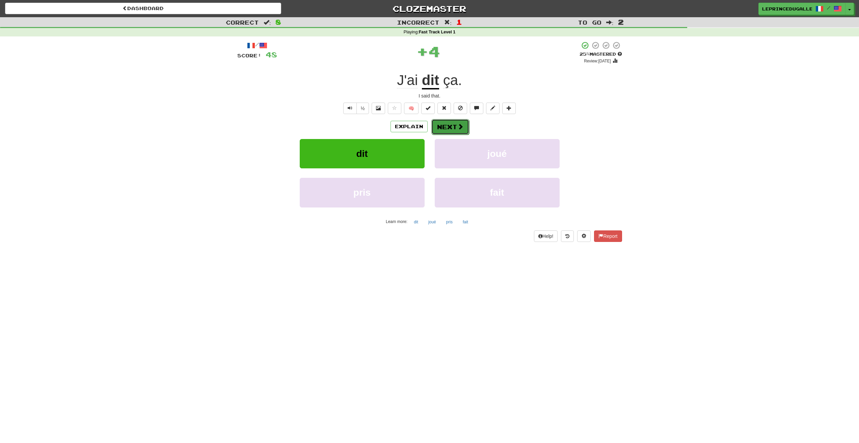
click at [453, 127] on button "Next" at bounding box center [451, 127] width 38 height 16
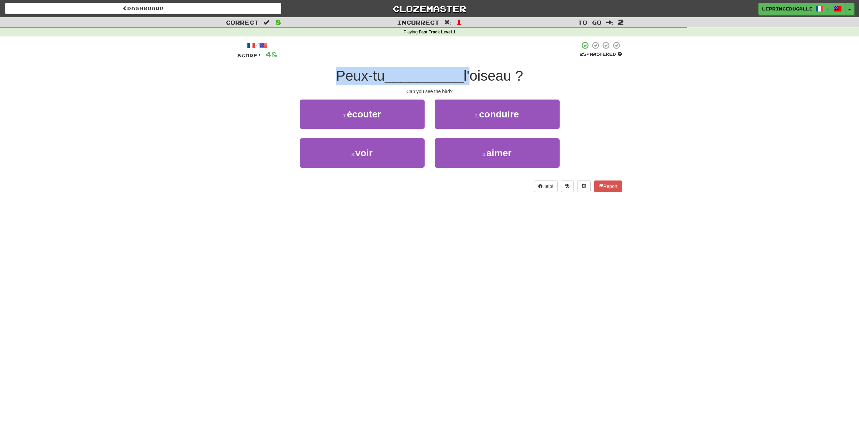
drag, startPoint x: 326, startPoint y: 76, endPoint x: 471, endPoint y: 68, distance: 145.4
click at [471, 68] on div "Peux-tu __________ l'oiseau ?" at bounding box center [429, 76] width 385 height 19
drag, startPoint x: 471, startPoint y: 68, endPoint x: 433, endPoint y: 98, distance: 48.1
click at [471, 68] on span "l'oiseau ?" at bounding box center [493, 76] width 59 height 16
drag, startPoint x: 414, startPoint y: 71, endPoint x: 406, endPoint y: 80, distance: 12.7
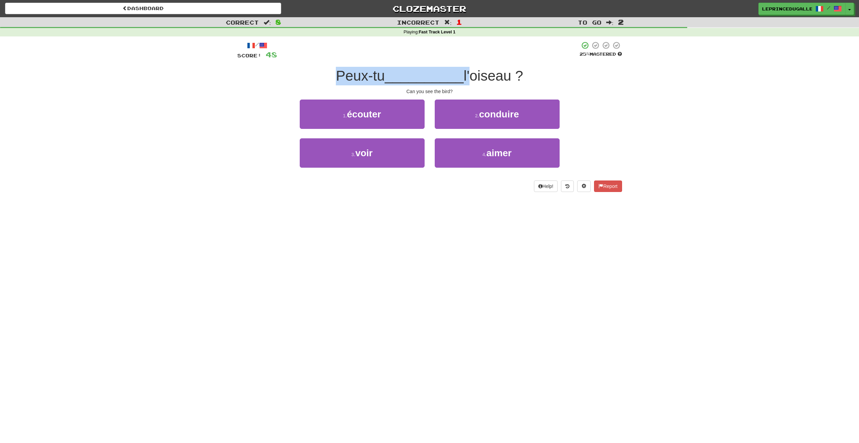
click at [414, 71] on span "__________" at bounding box center [424, 76] width 79 height 16
click at [401, 70] on span "__________" at bounding box center [424, 76] width 79 height 16
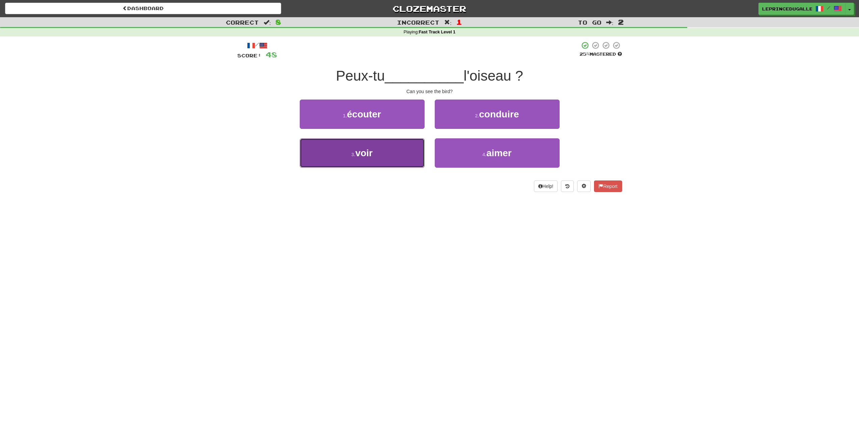
click at [353, 154] on small "3 ." at bounding box center [354, 154] width 4 height 5
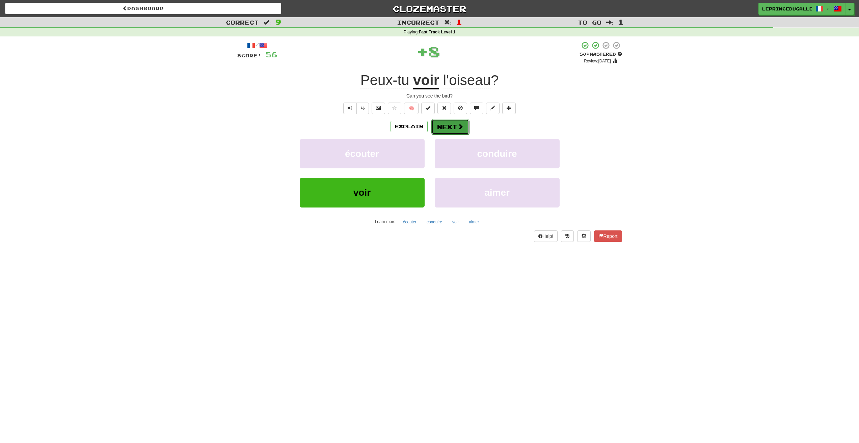
click at [455, 128] on button "Next" at bounding box center [451, 127] width 38 height 16
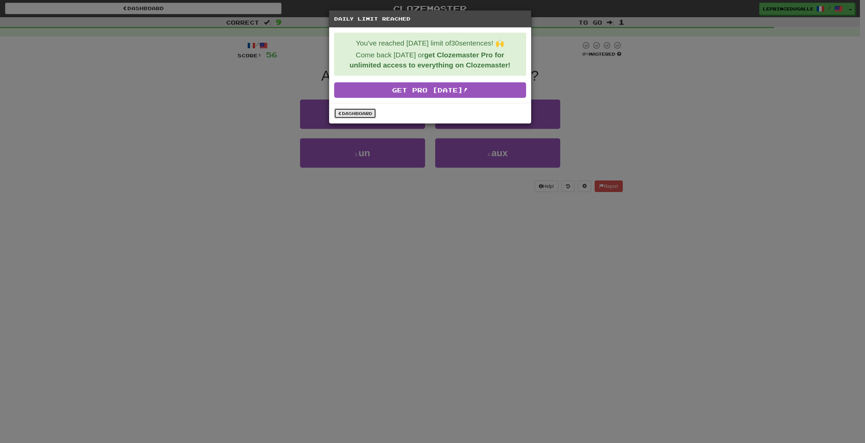
click at [365, 113] on link "Dashboard" at bounding box center [355, 113] width 42 height 10
